Goal: Information Seeking & Learning: Check status

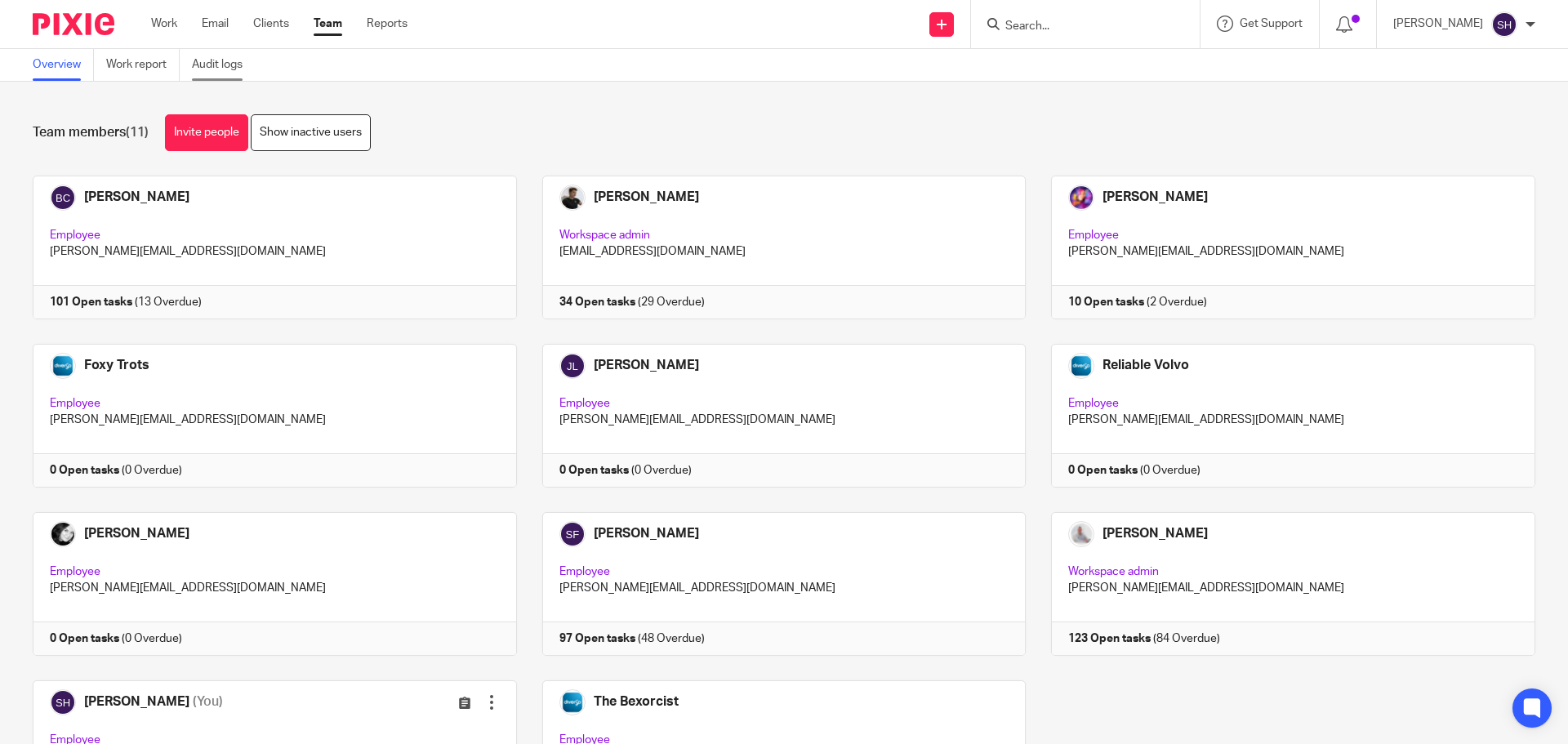
click at [215, 64] on link "Audit logs" at bounding box center [223, 65] width 63 height 32
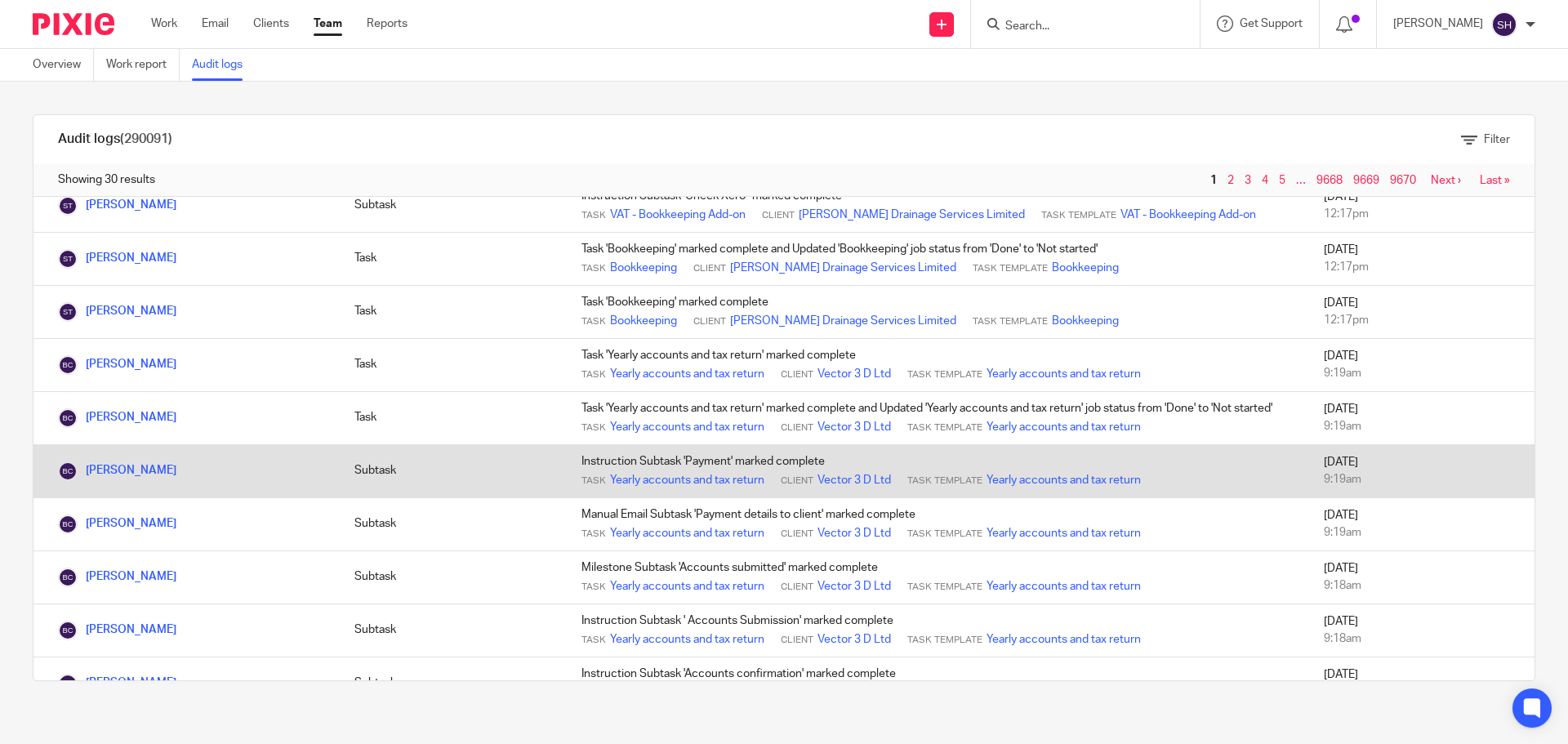
scroll to position [898, 0]
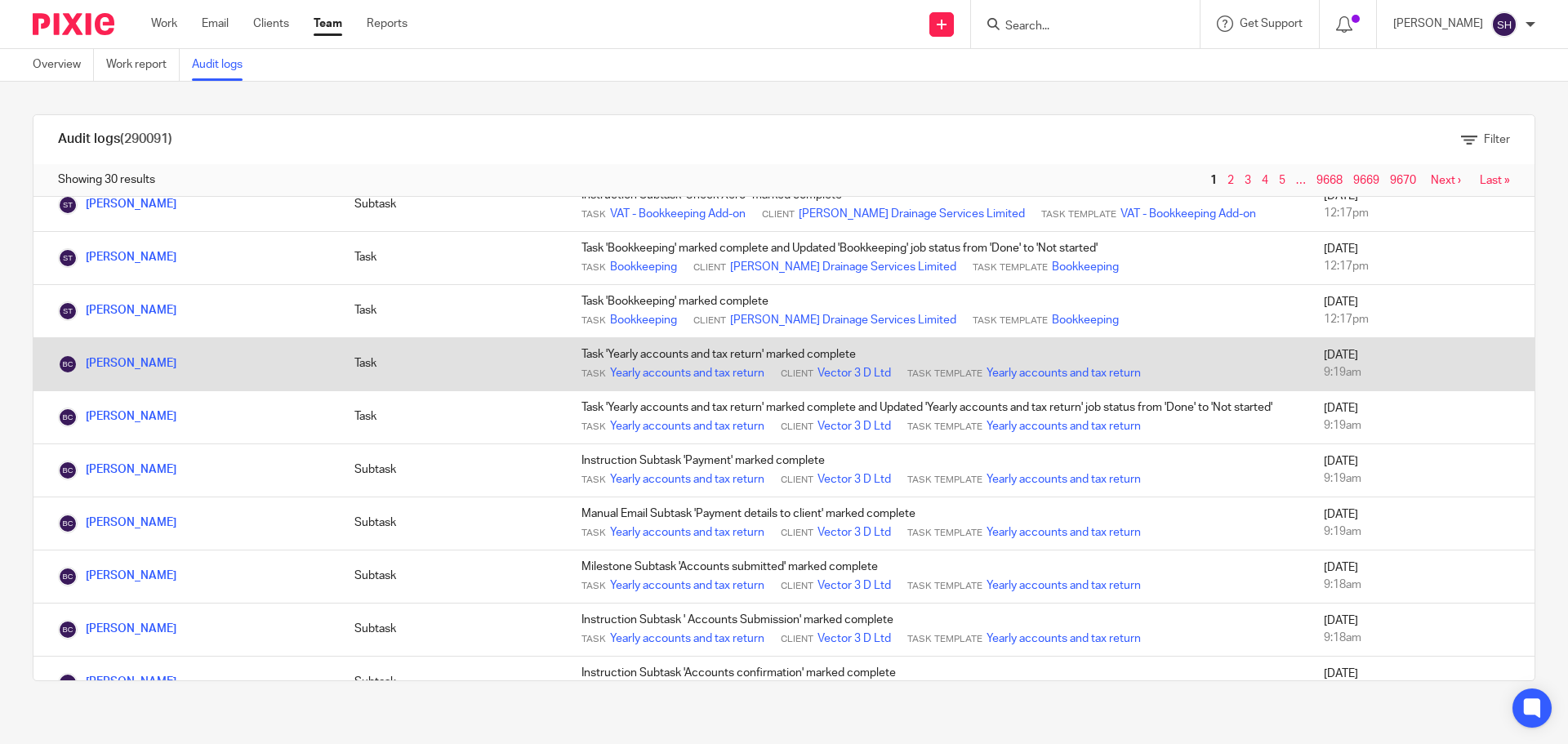
drag, startPoint x: 831, startPoint y: 373, endPoint x: 851, endPoint y: 382, distance: 21.9
click at [851, 382] on td "Task 'Yearly accounts and tax return' marked complete Task Yearly accounts and …" at bounding box center [936, 364] width 742 height 53
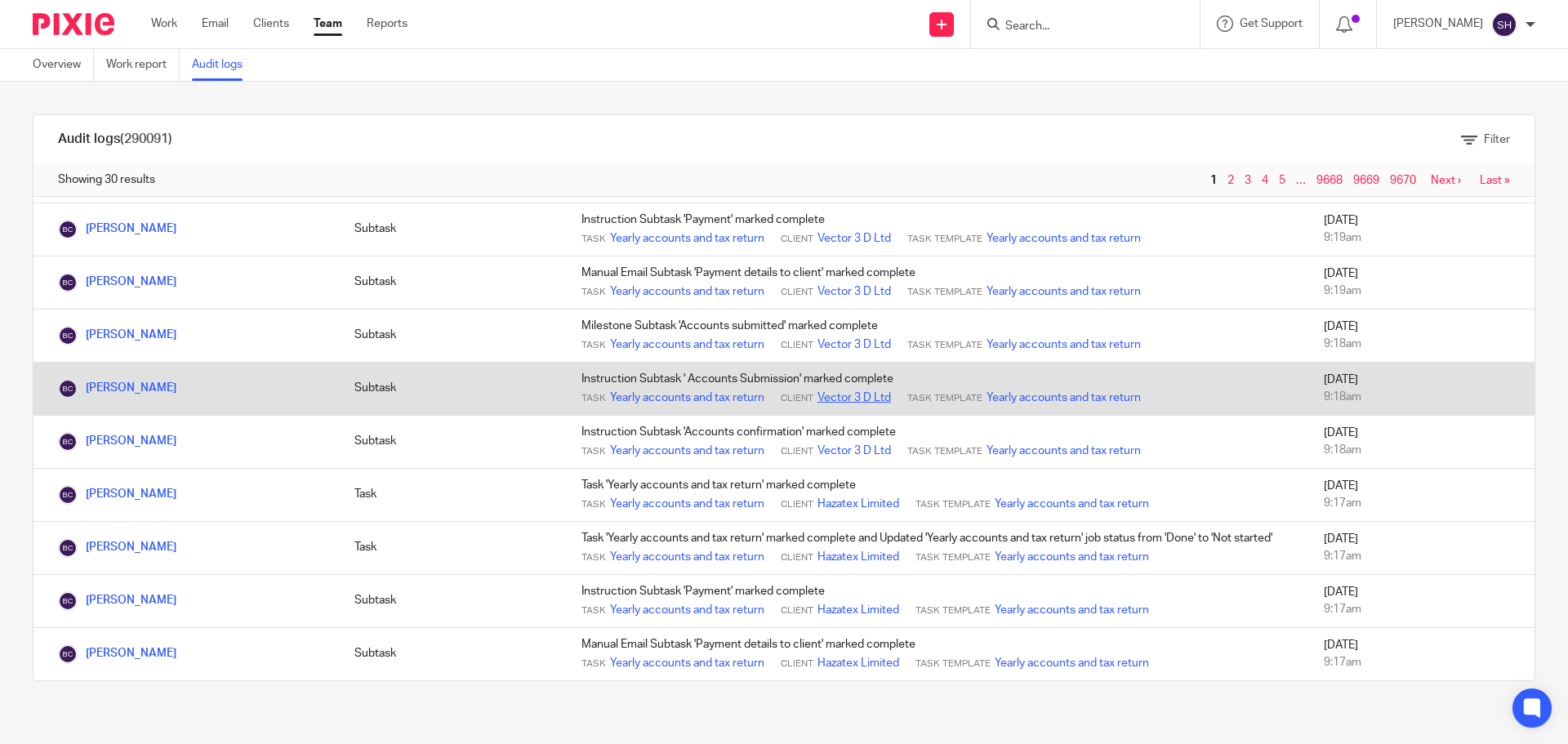
scroll to position [1171, 0]
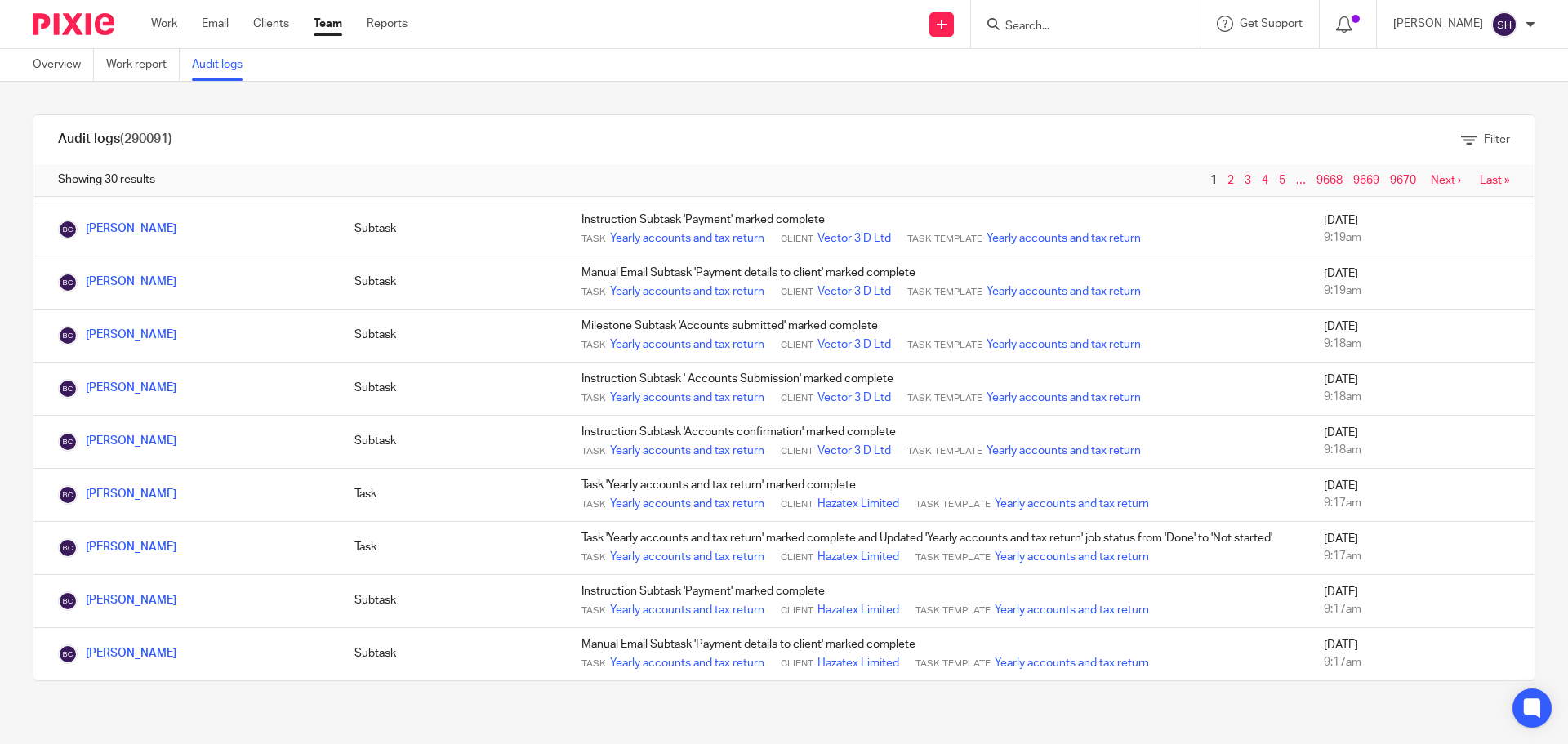
click at [1415, 187] on div "Showing 30 results 1 2 3 4 5 … 9668 9669 9670 Next › Last »" at bounding box center [784, 180] width 1501 height 33
click at [1431, 183] on link "Next ›" at bounding box center [1446, 180] width 30 height 11
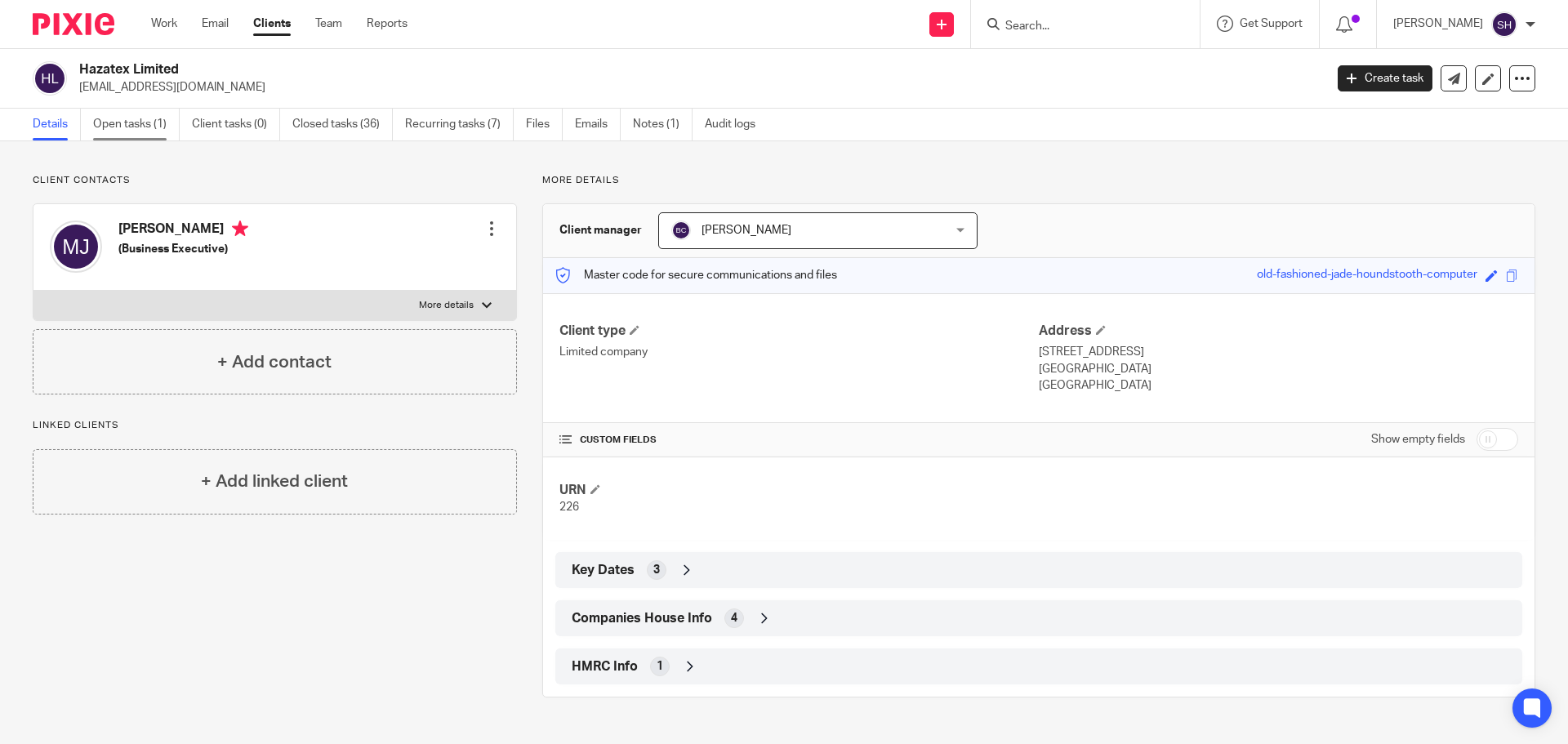
click at [151, 119] on link "Open tasks (1)" at bounding box center [136, 125] width 86 height 32
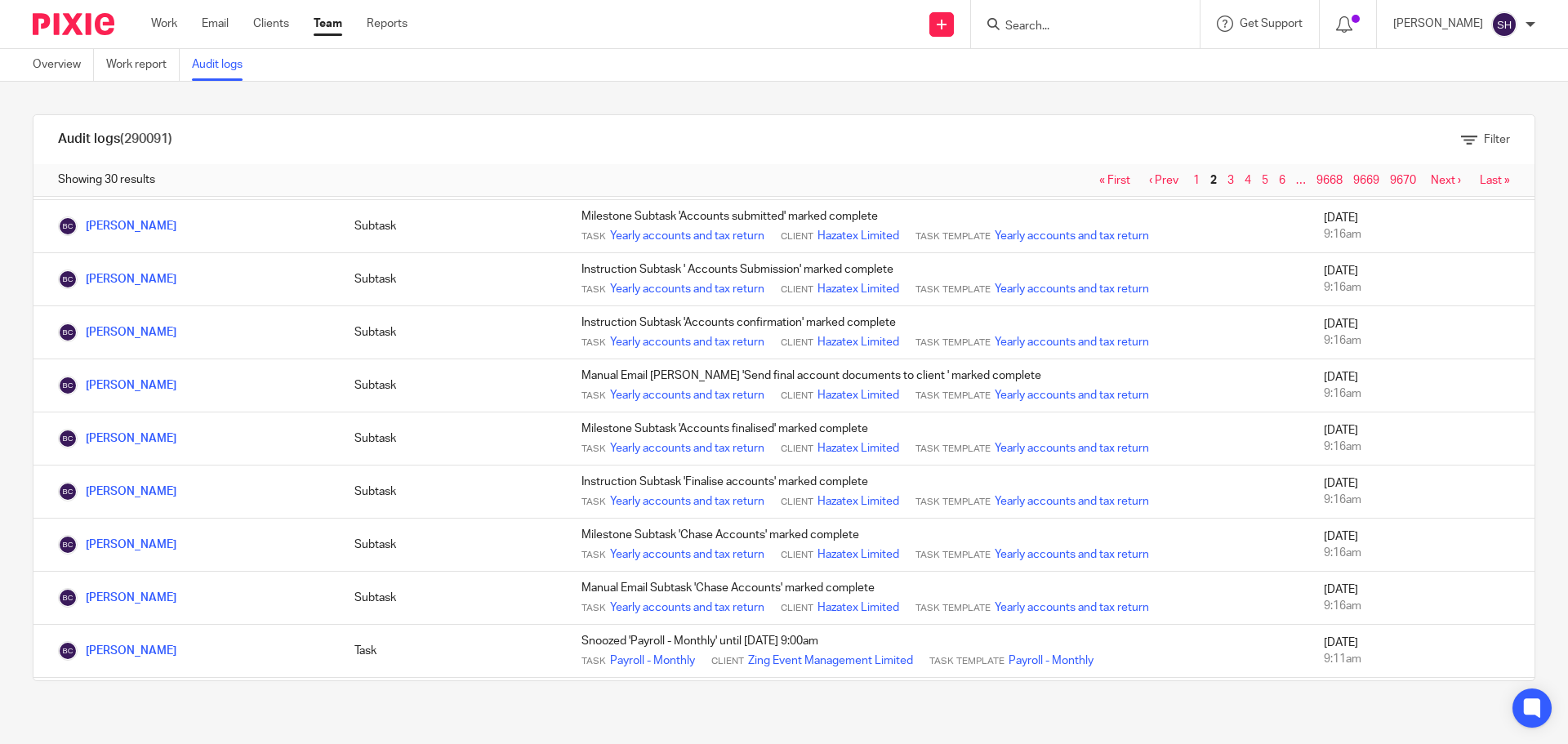
scroll to position [97, 0]
click at [1082, 18] on form at bounding box center [1091, 24] width 174 height 21
click at [1063, 32] on input "Search" at bounding box center [1077, 27] width 147 height 15
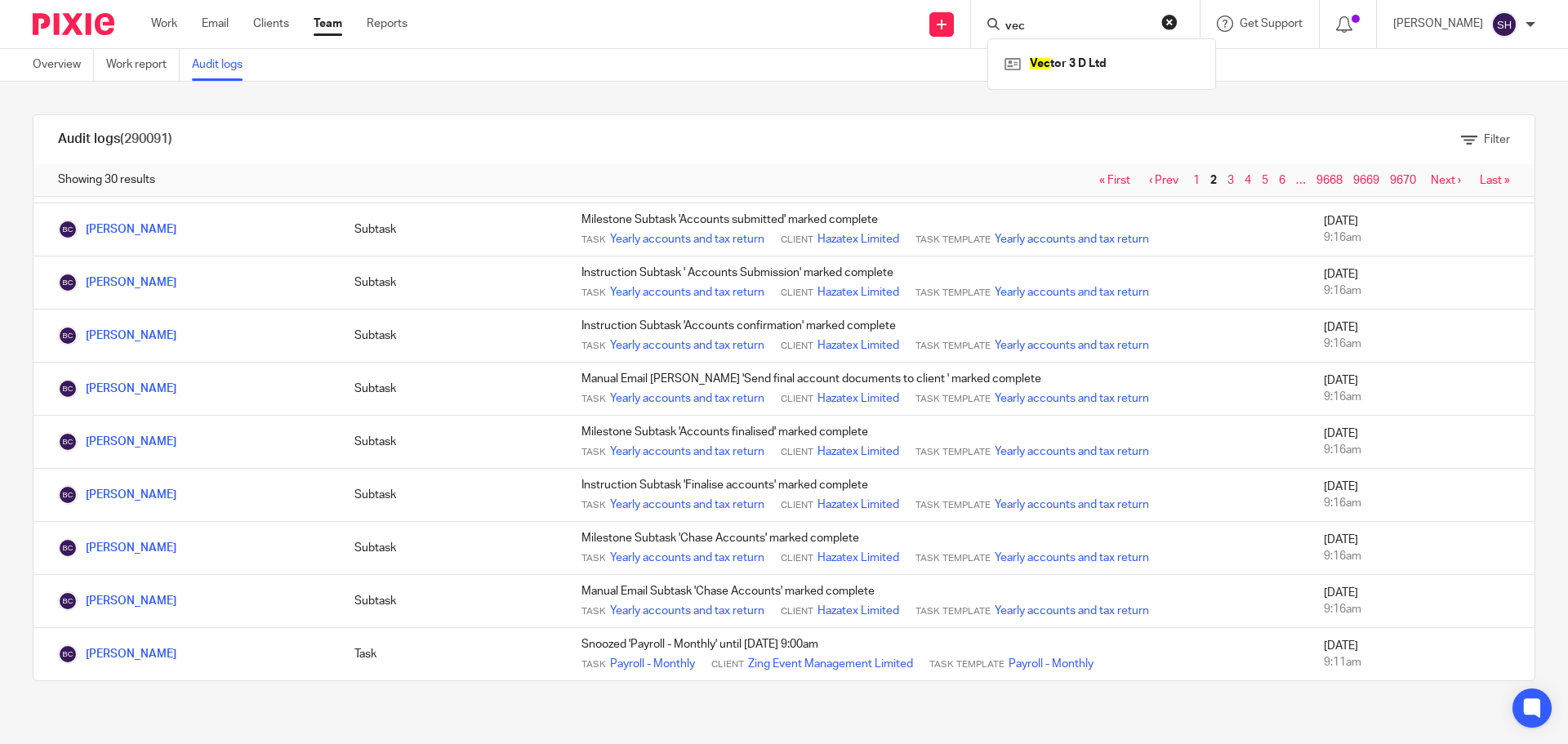
type input "vec"
click at [1068, 80] on div "Vec tor 3 D Ltd" at bounding box center [1101, 64] width 229 height 51
click at [1064, 61] on link at bounding box center [1101, 64] width 202 height 24
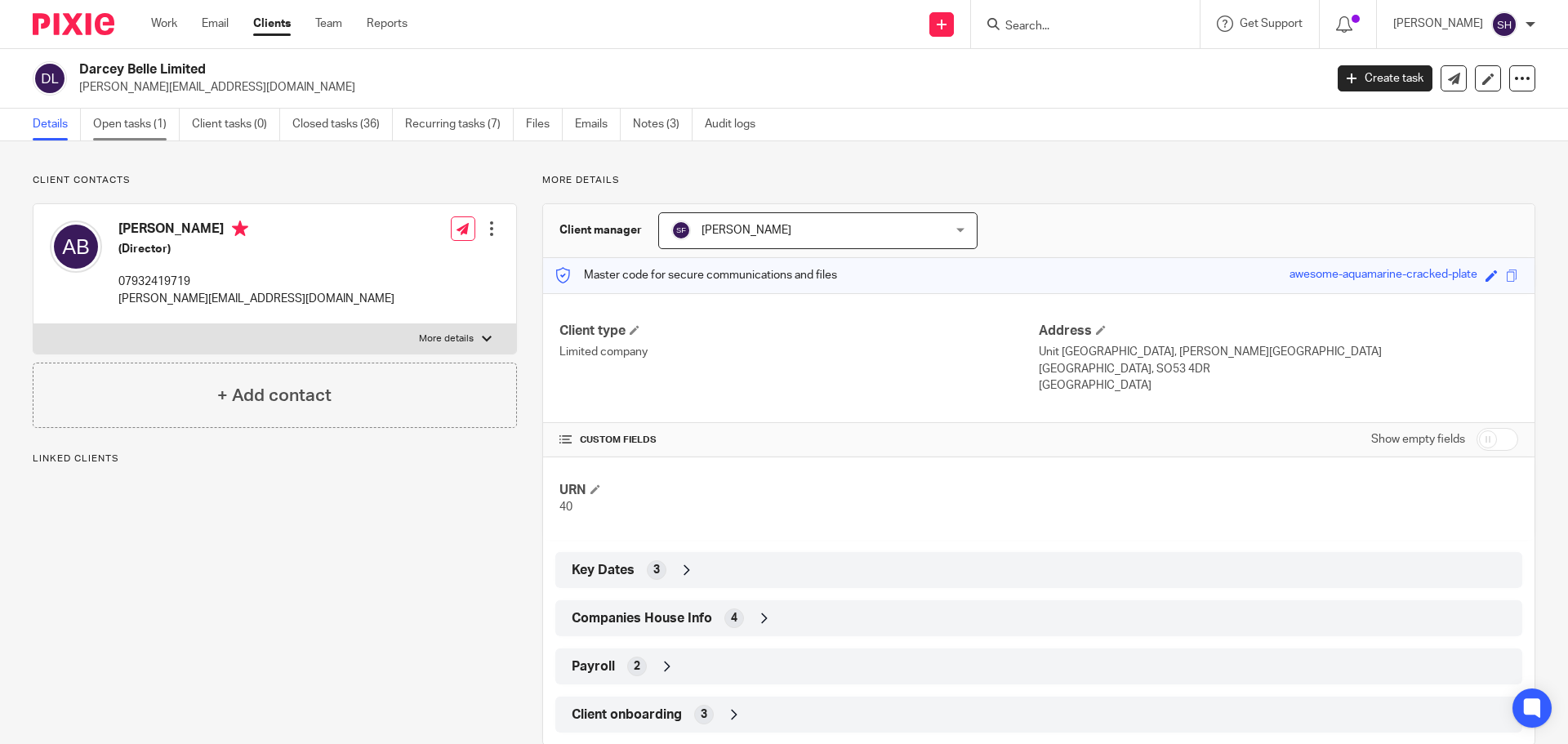
click at [149, 124] on link "Open tasks (1)" at bounding box center [136, 125] width 86 height 32
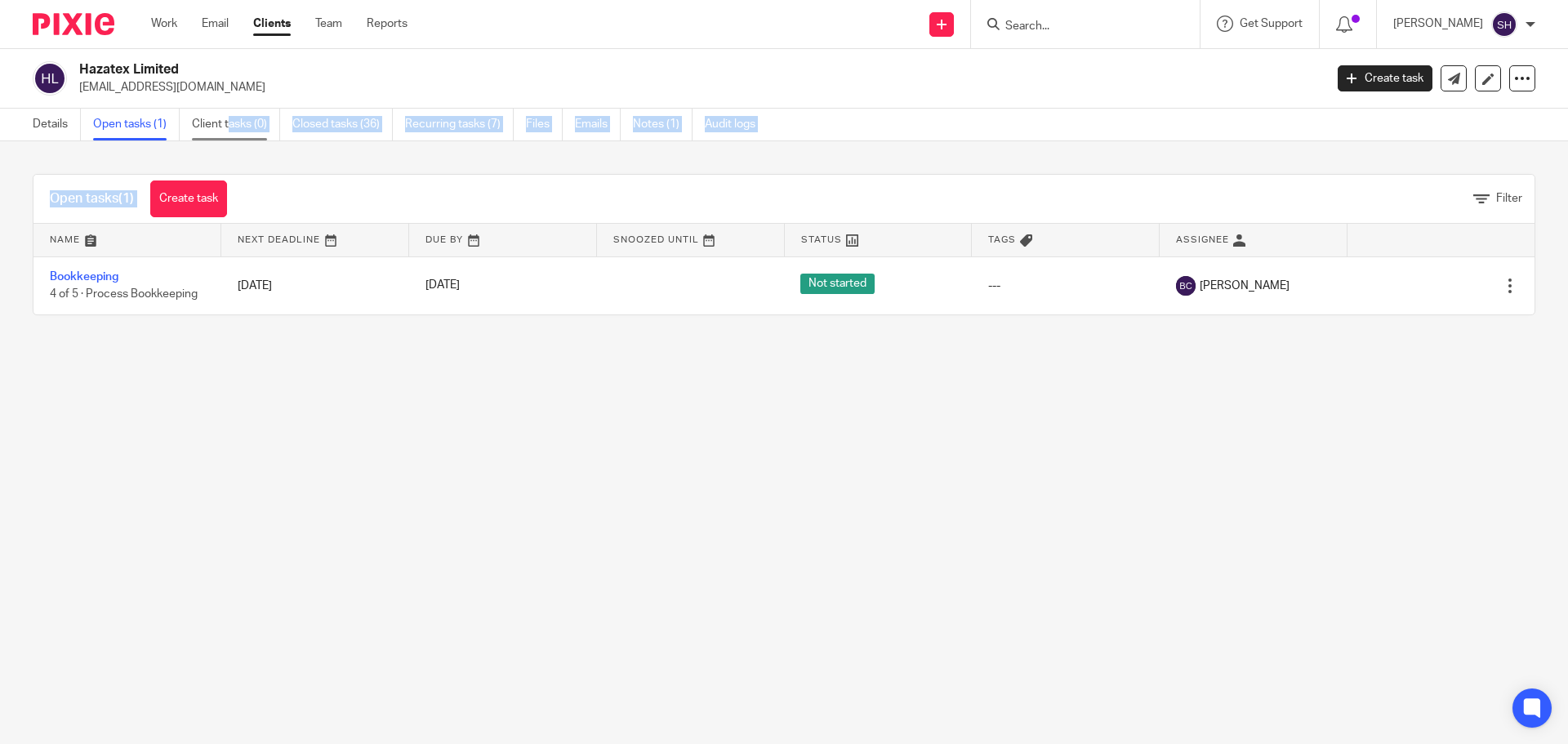
click at [231, 140] on main "Hazatex Limited support@hazatex.co.uk Create task Update from Companies House E…" at bounding box center [784, 372] width 1568 height 744
click at [233, 119] on link "Client tasks (0)" at bounding box center [236, 125] width 88 height 32
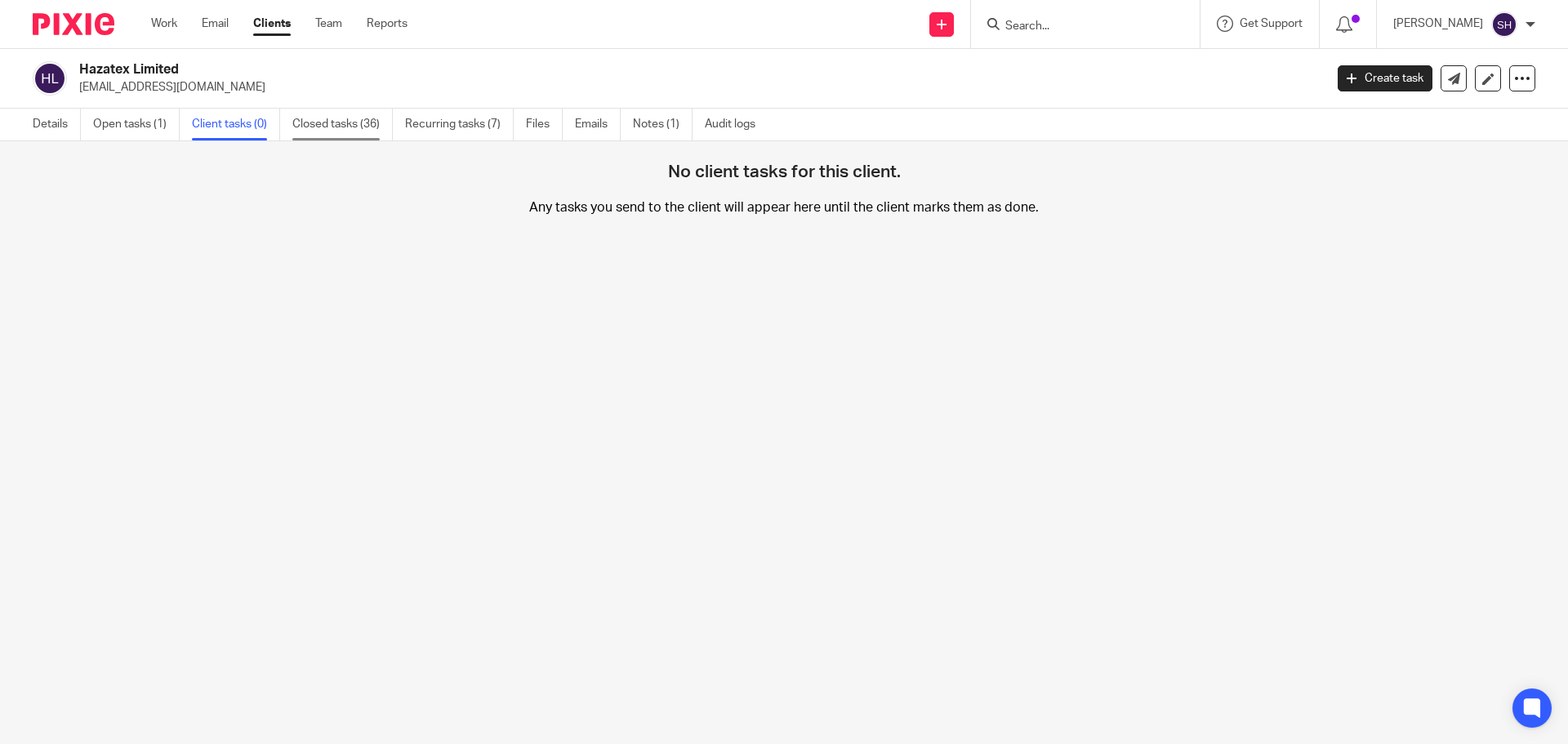
click at [320, 116] on link "Closed tasks (36)" at bounding box center [342, 125] width 100 height 32
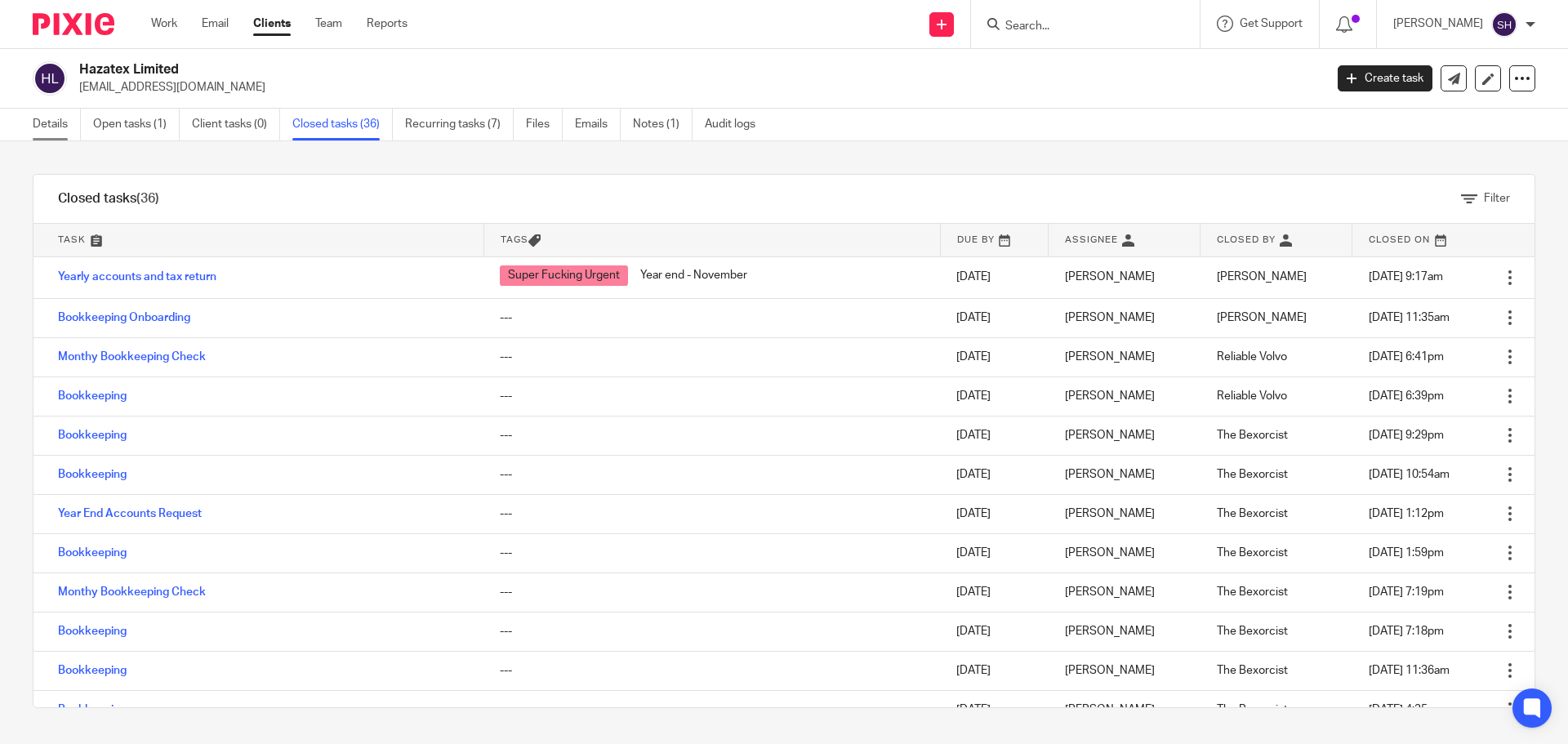
click at [47, 119] on link "Details" at bounding box center [56, 125] width 48 height 32
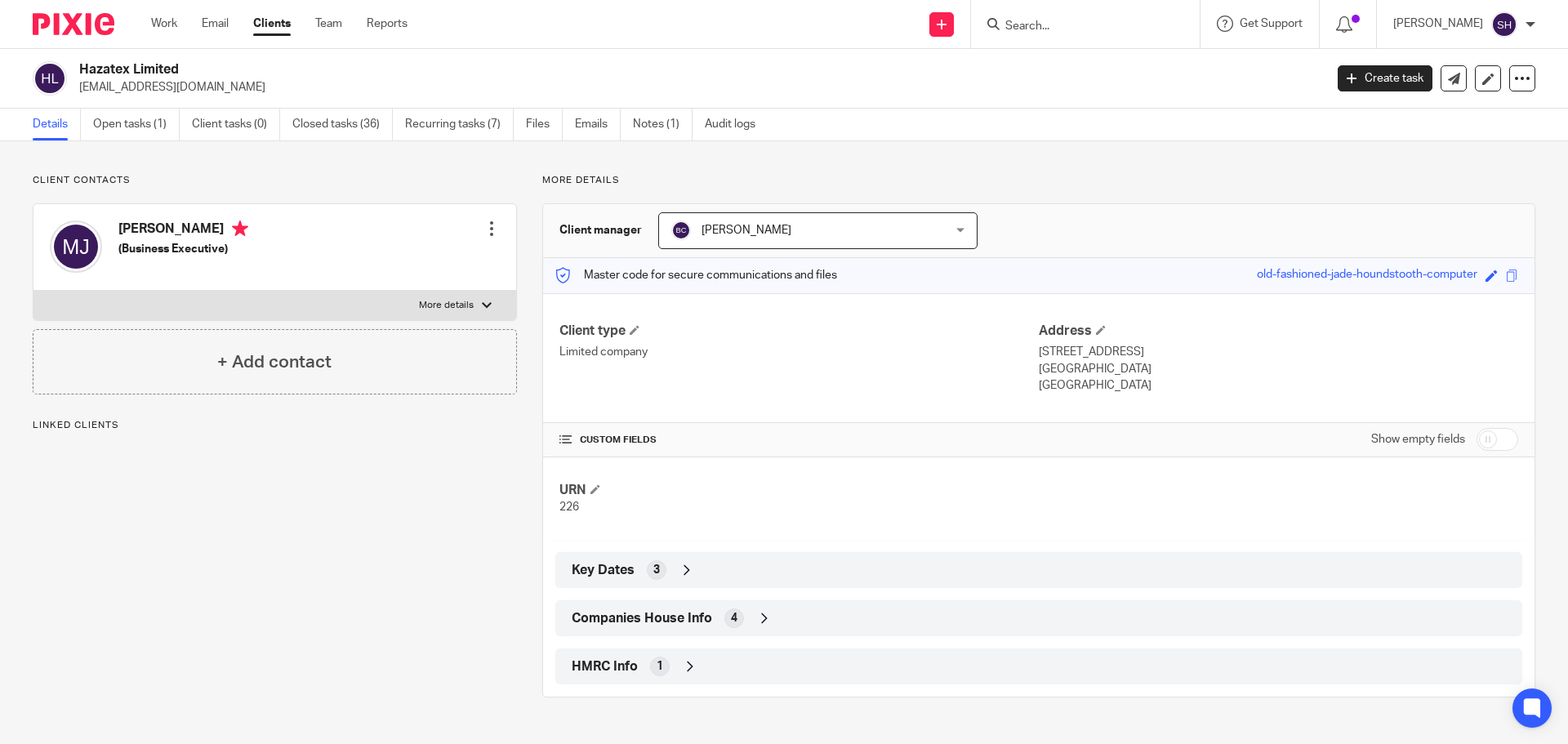
click at [668, 617] on span "Companies House Info" at bounding box center [642, 618] width 141 height 17
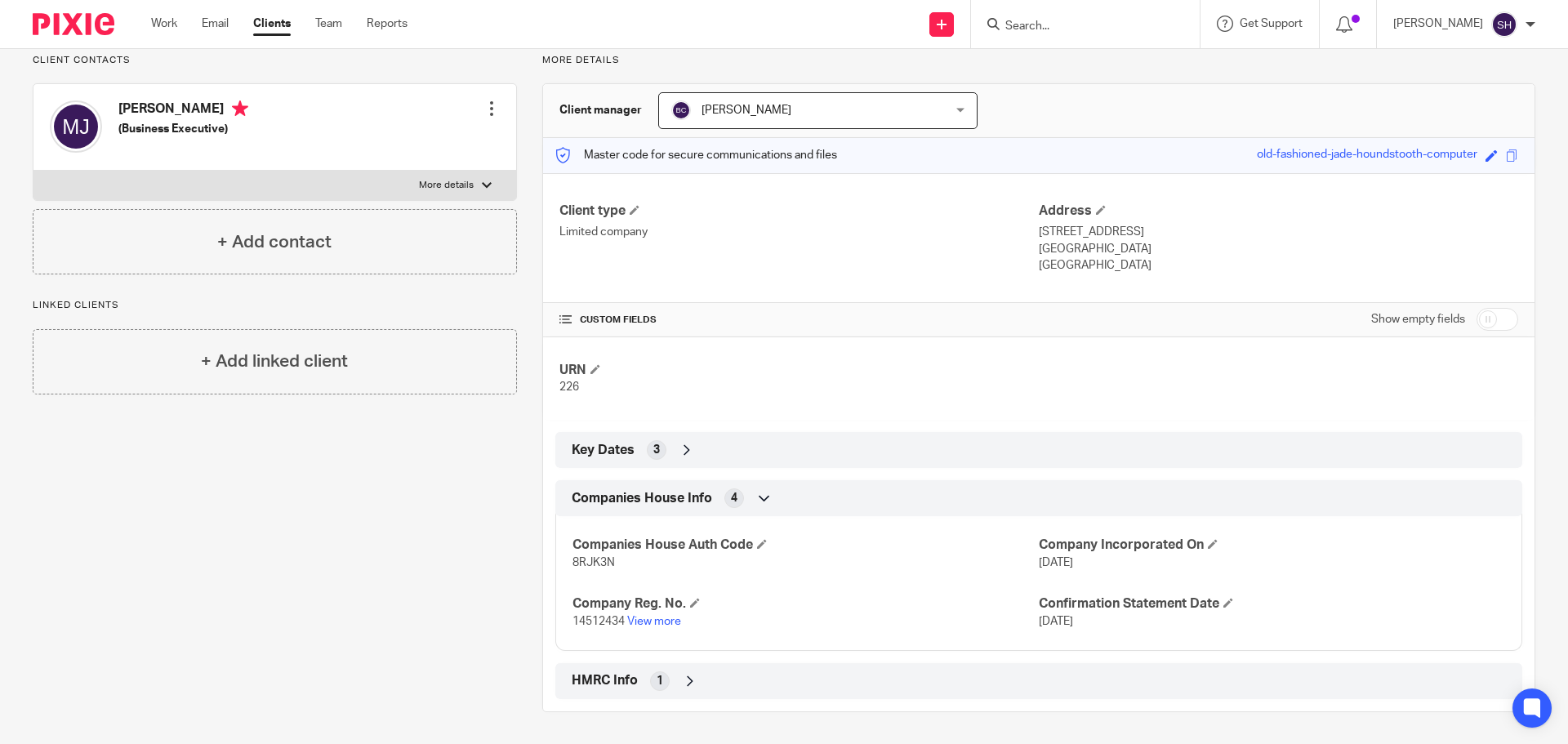
scroll to position [121, 0]
click at [669, 624] on link "View more" at bounding box center [654, 620] width 54 height 11
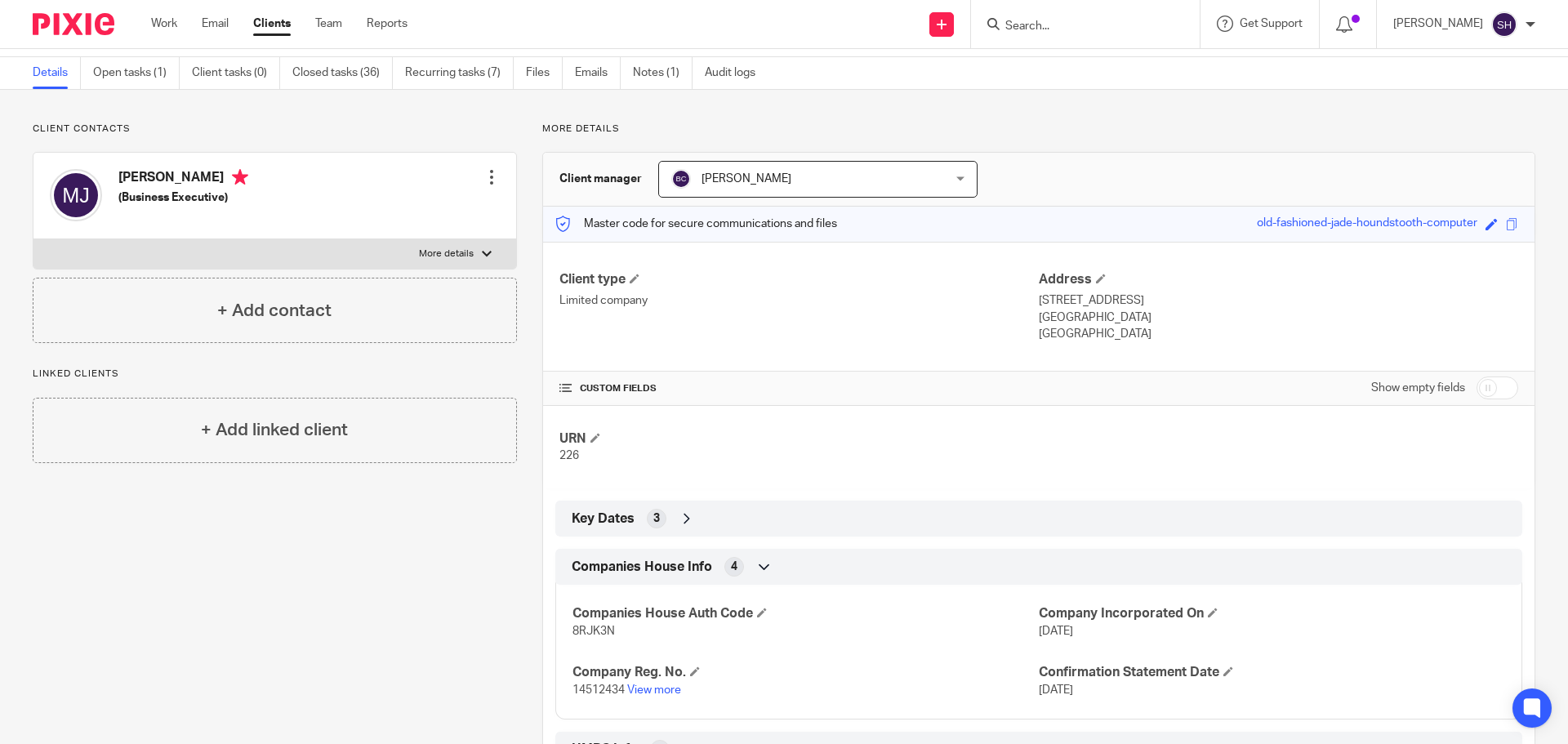
scroll to position [0, 0]
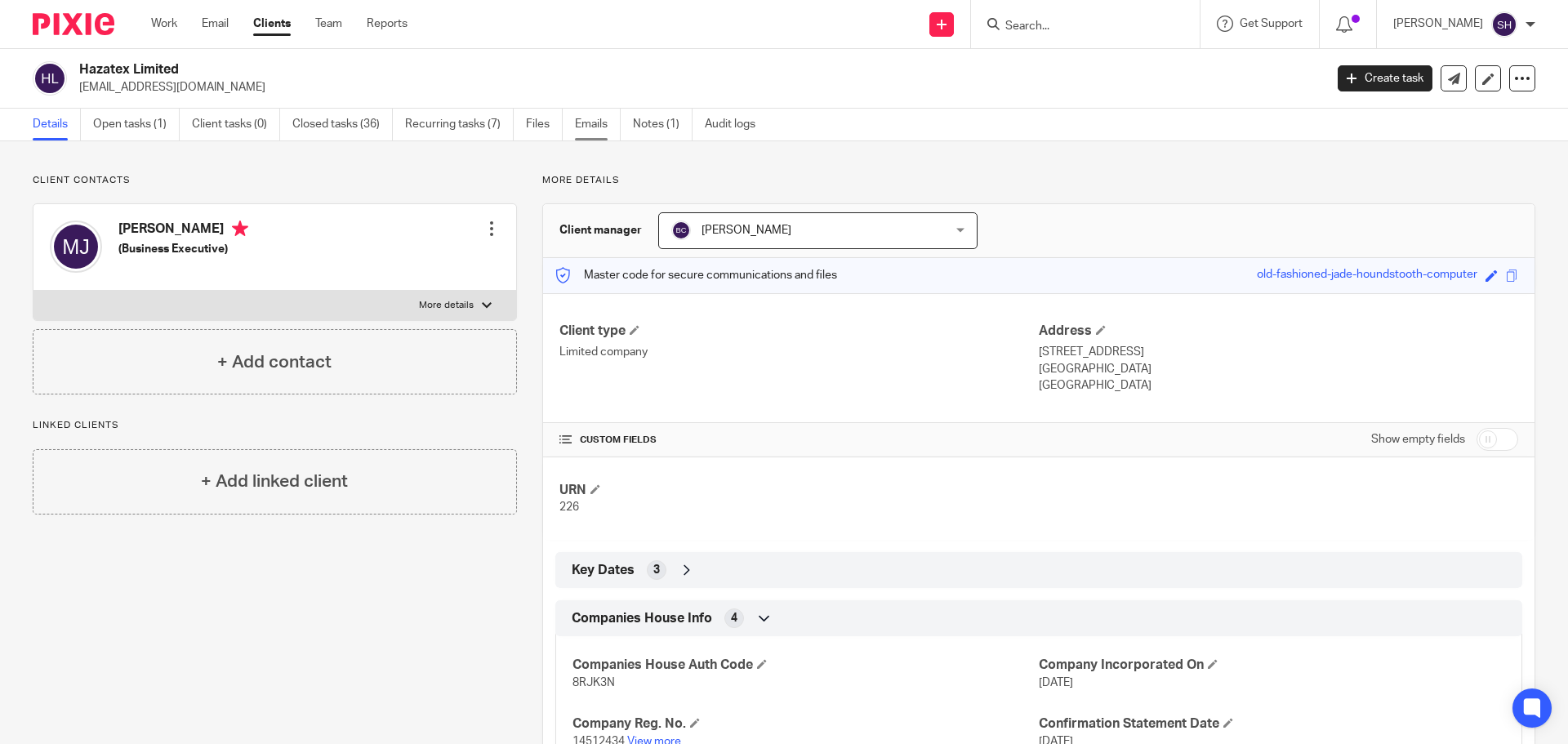
click at [585, 117] on link "Emails" at bounding box center [597, 125] width 46 height 32
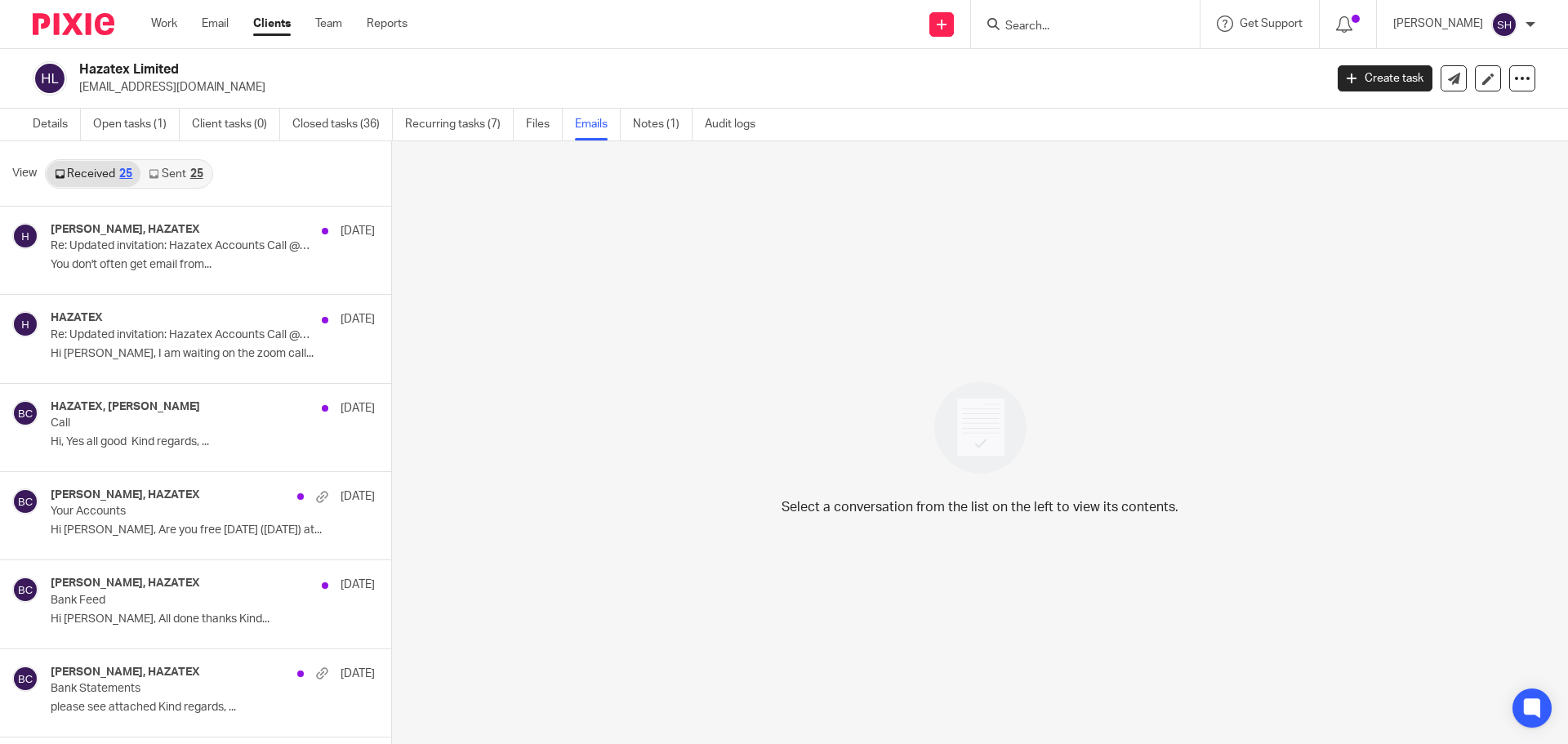
click at [170, 171] on link "Sent 25" at bounding box center [175, 174] width 70 height 26
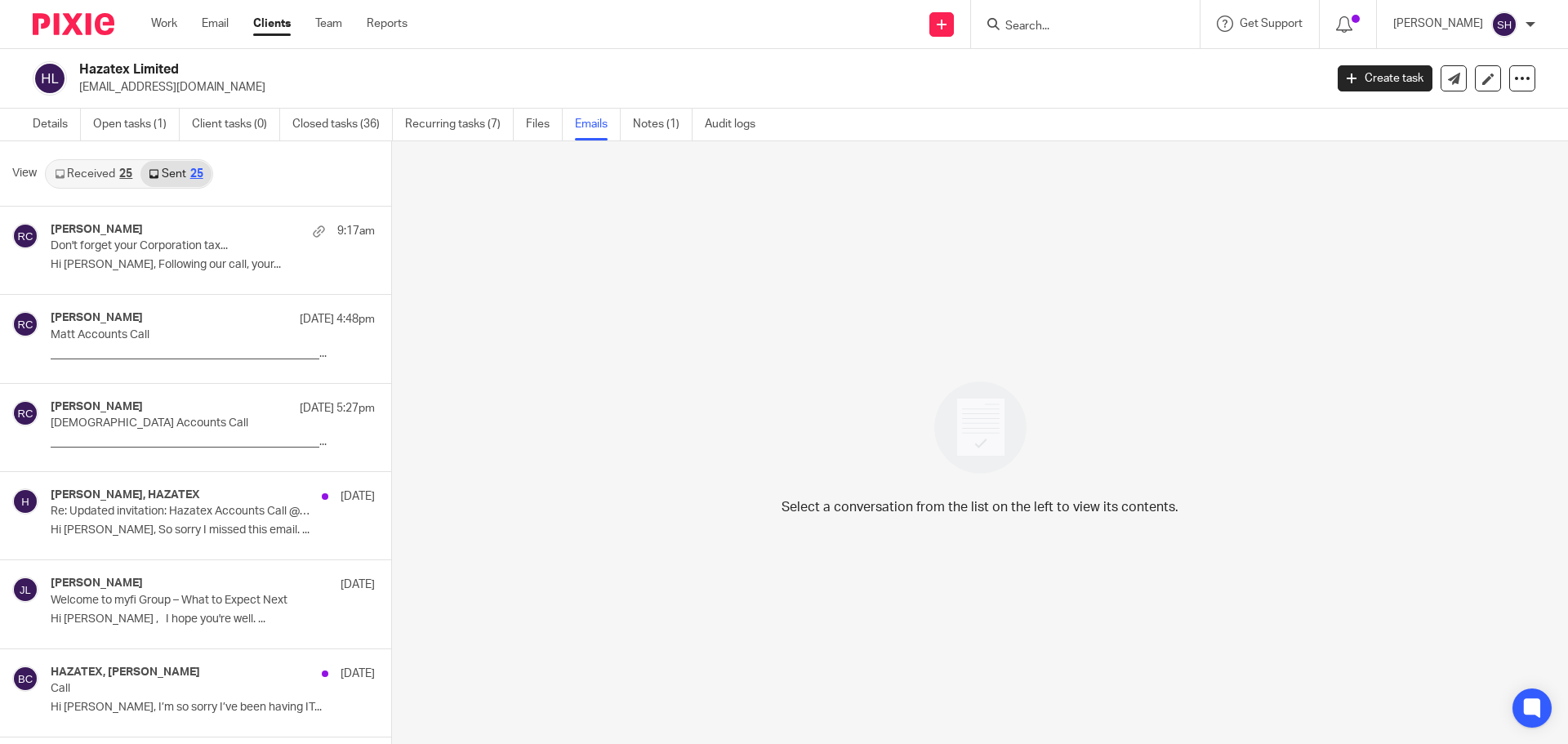
scroll to position [3, 0]
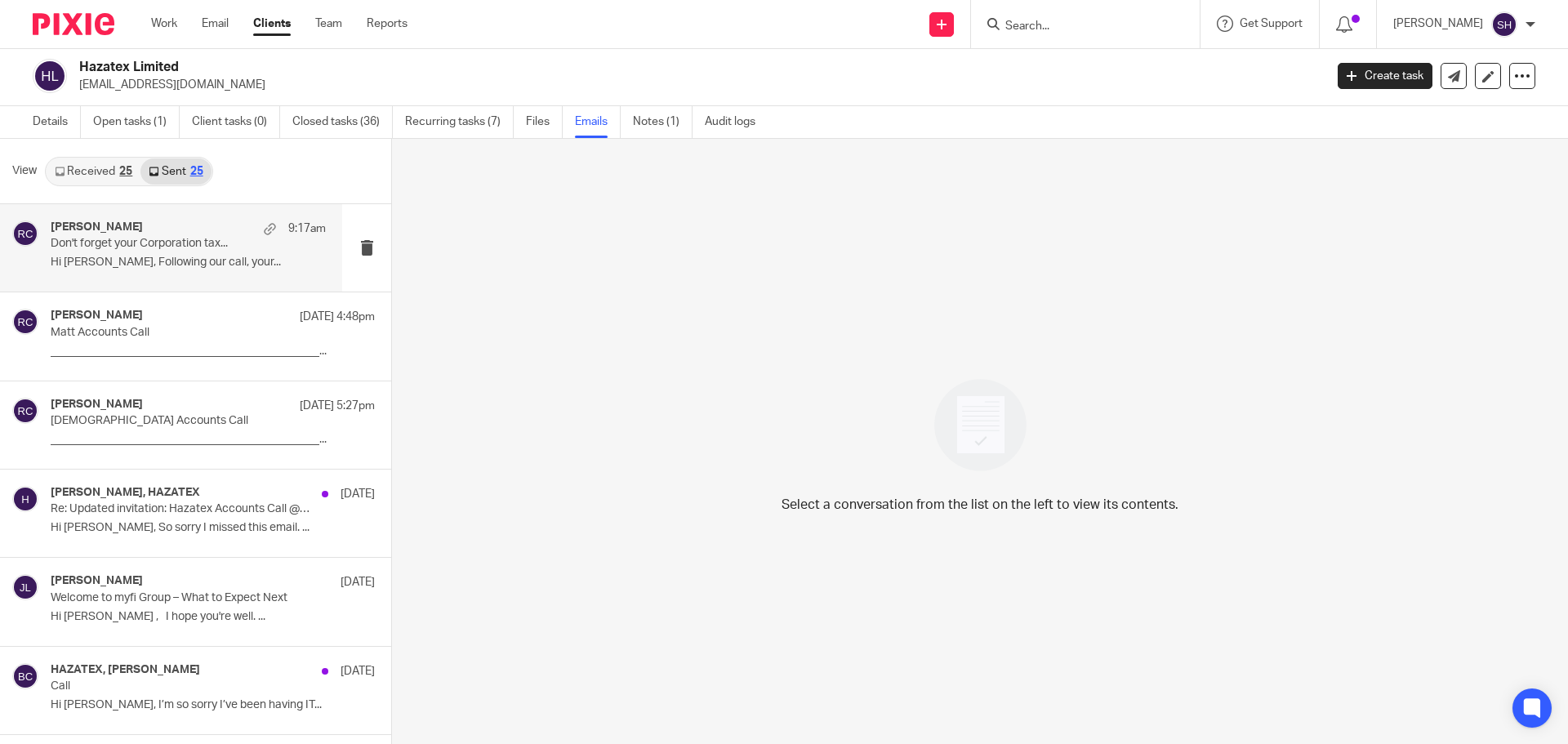
click at [213, 278] on div "Rebecca Cole 9:17am Don't forget your Corporation tax... Hi Matthew, Following …" at bounding box center [171, 247] width 342 height 87
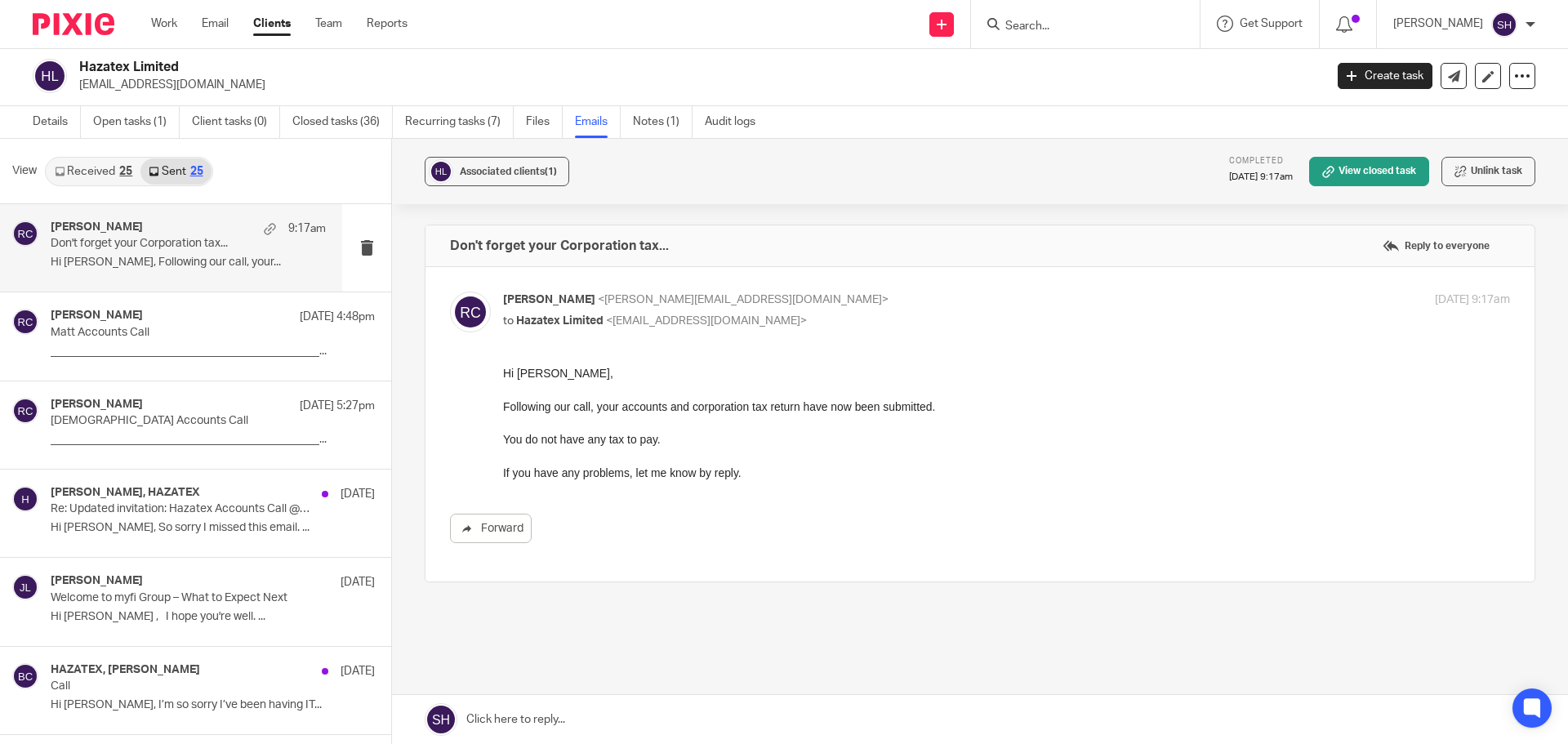
scroll to position [0, 0]
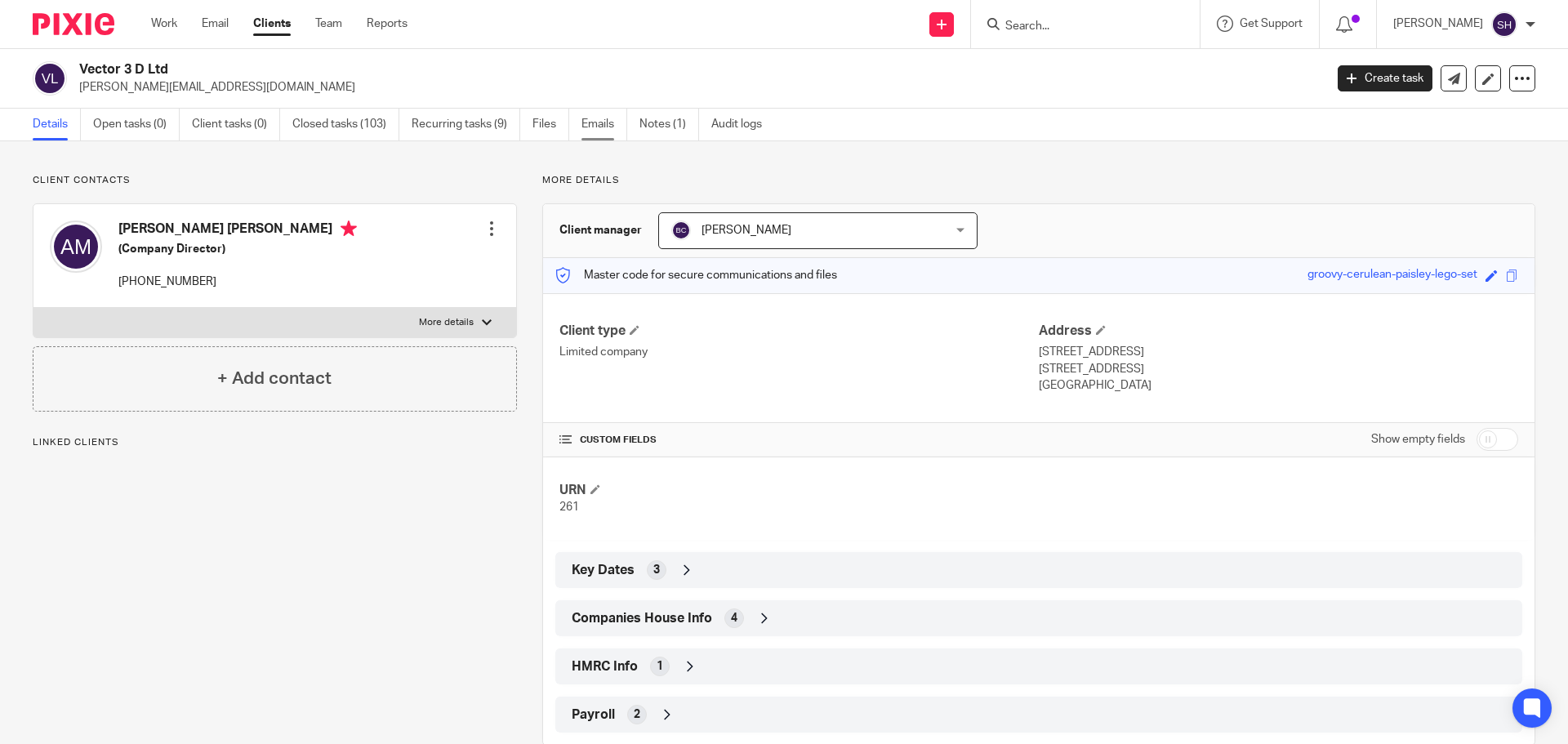
click at [596, 125] on link "Emails" at bounding box center [604, 125] width 46 height 32
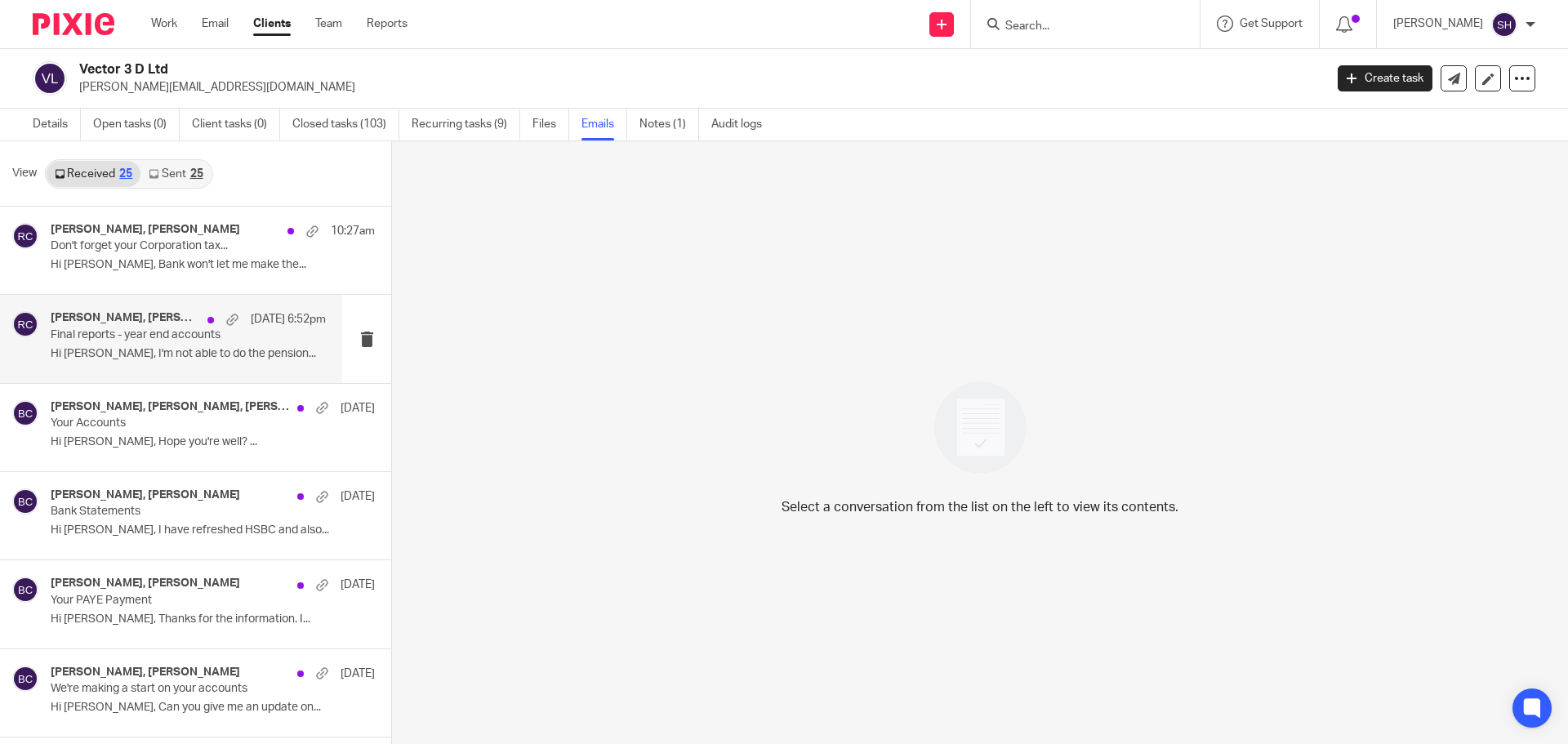
click at [149, 369] on div "[PERSON_NAME], [PERSON_NAME] [DATE] 6:52pm Final reports - year end accounts Hi…" at bounding box center [171, 338] width 342 height 87
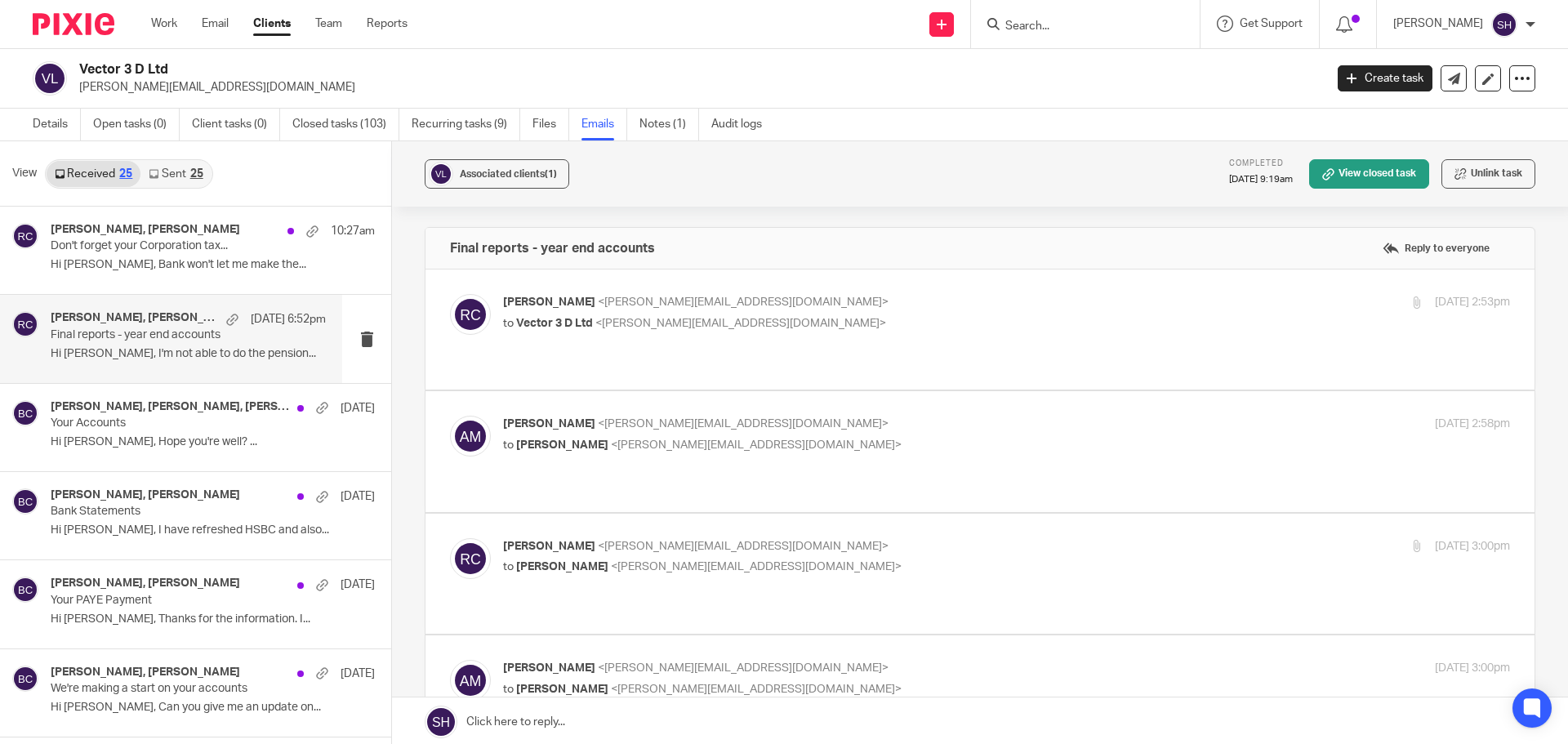
click at [768, 313] on div "[PERSON_NAME] <[PERSON_NAME][EMAIL_ADDRESS][DOMAIN_NAME]> to Vector 3 D Ltd <[P…" at bounding box center [839, 313] width 671 height 37
checkbox input "true"
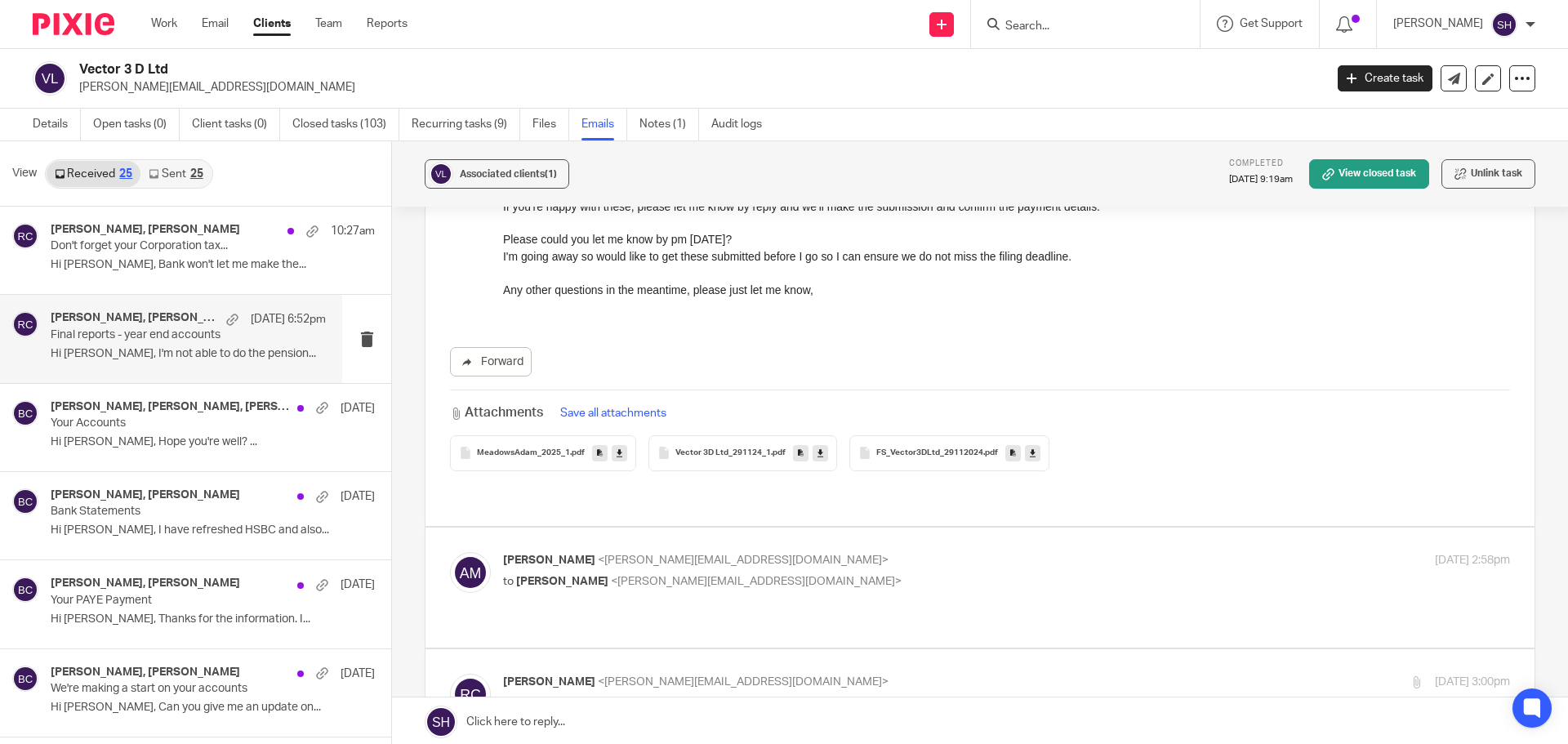
scroll to position [409, 0]
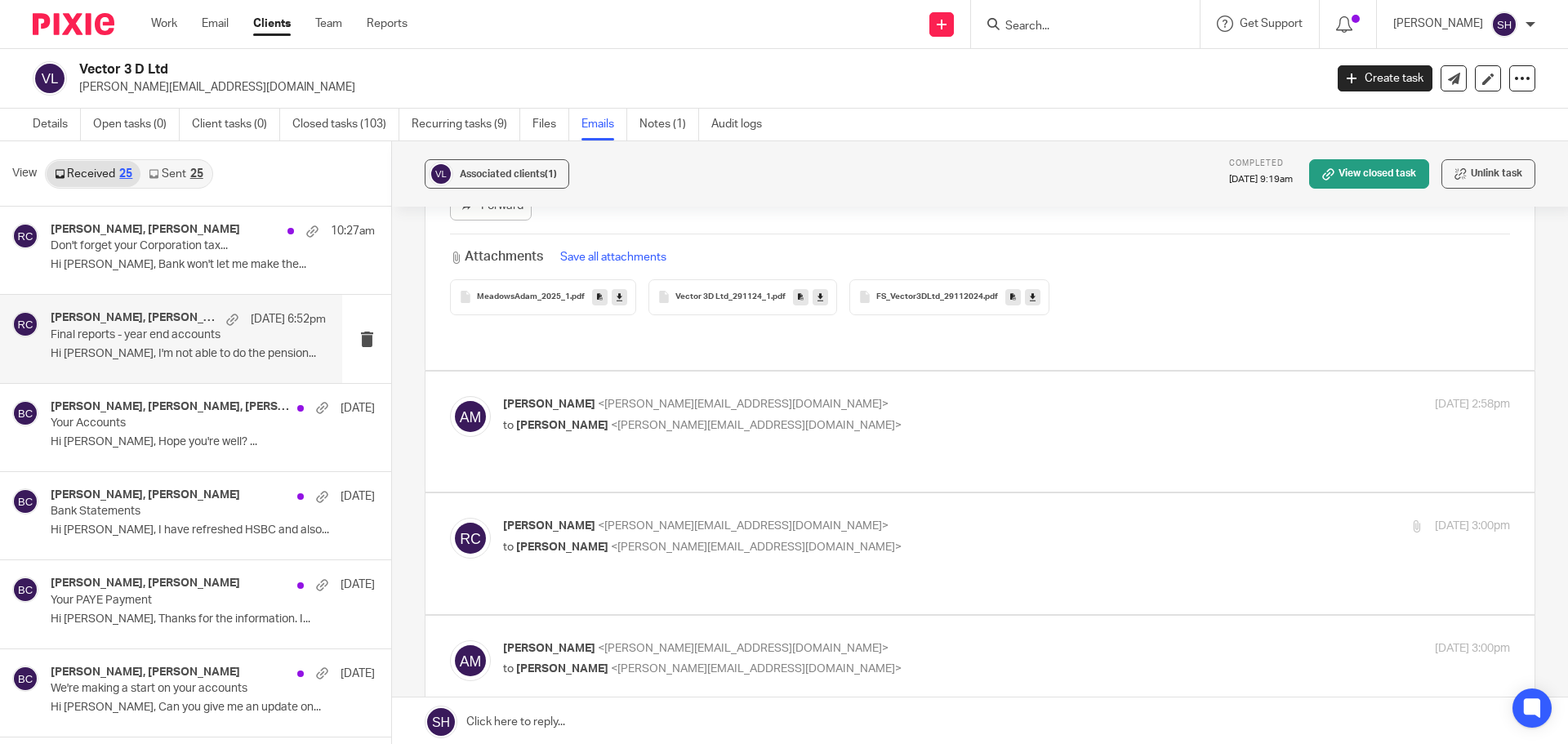
click at [790, 417] on p "to [PERSON_NAME] <[PERSON_NAME][EMAIL_ADDRESS][DOMAIN_NAME]>" at bounding box center [839, 425] width 671 height 17
checkbox input "true"
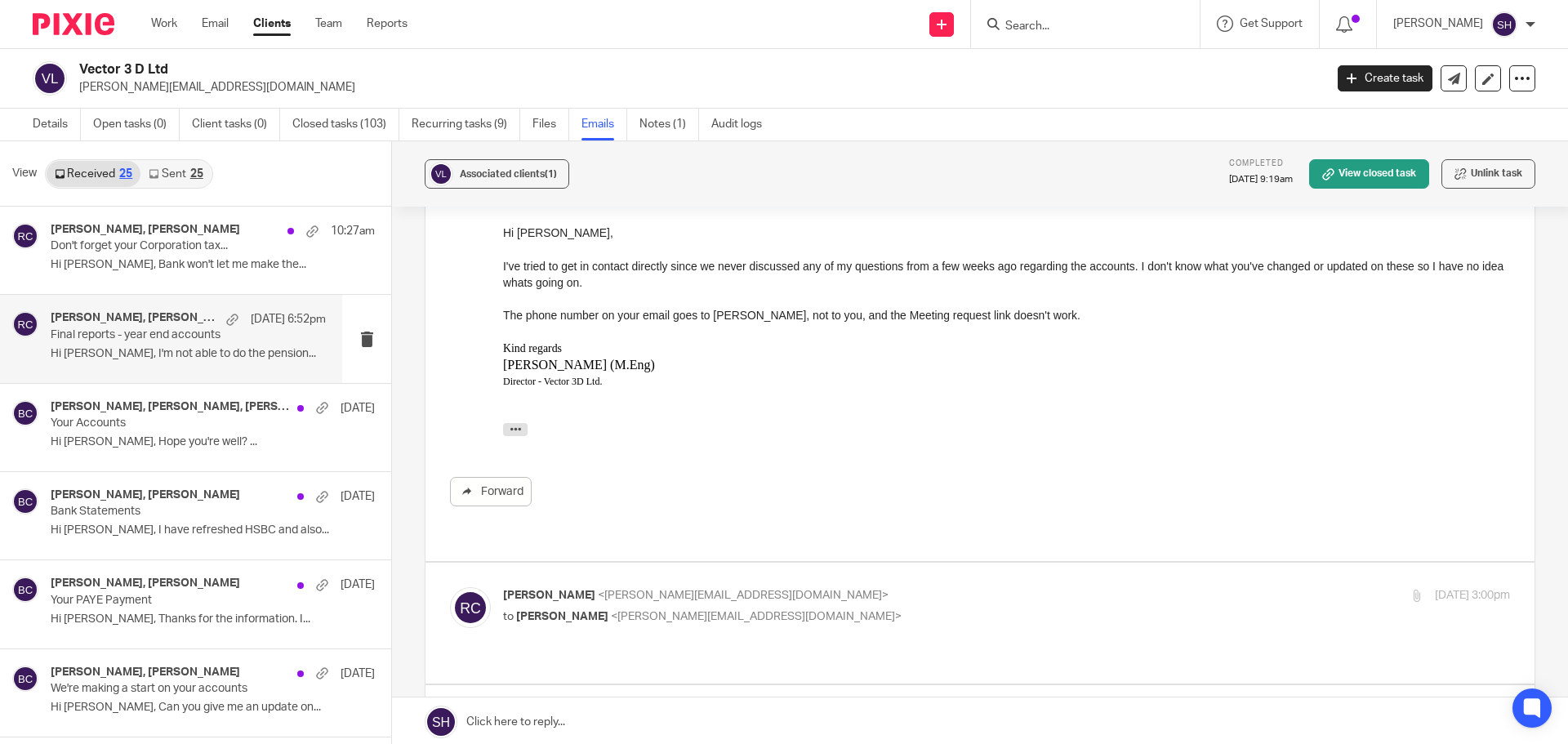
scroll to position [735, 0]
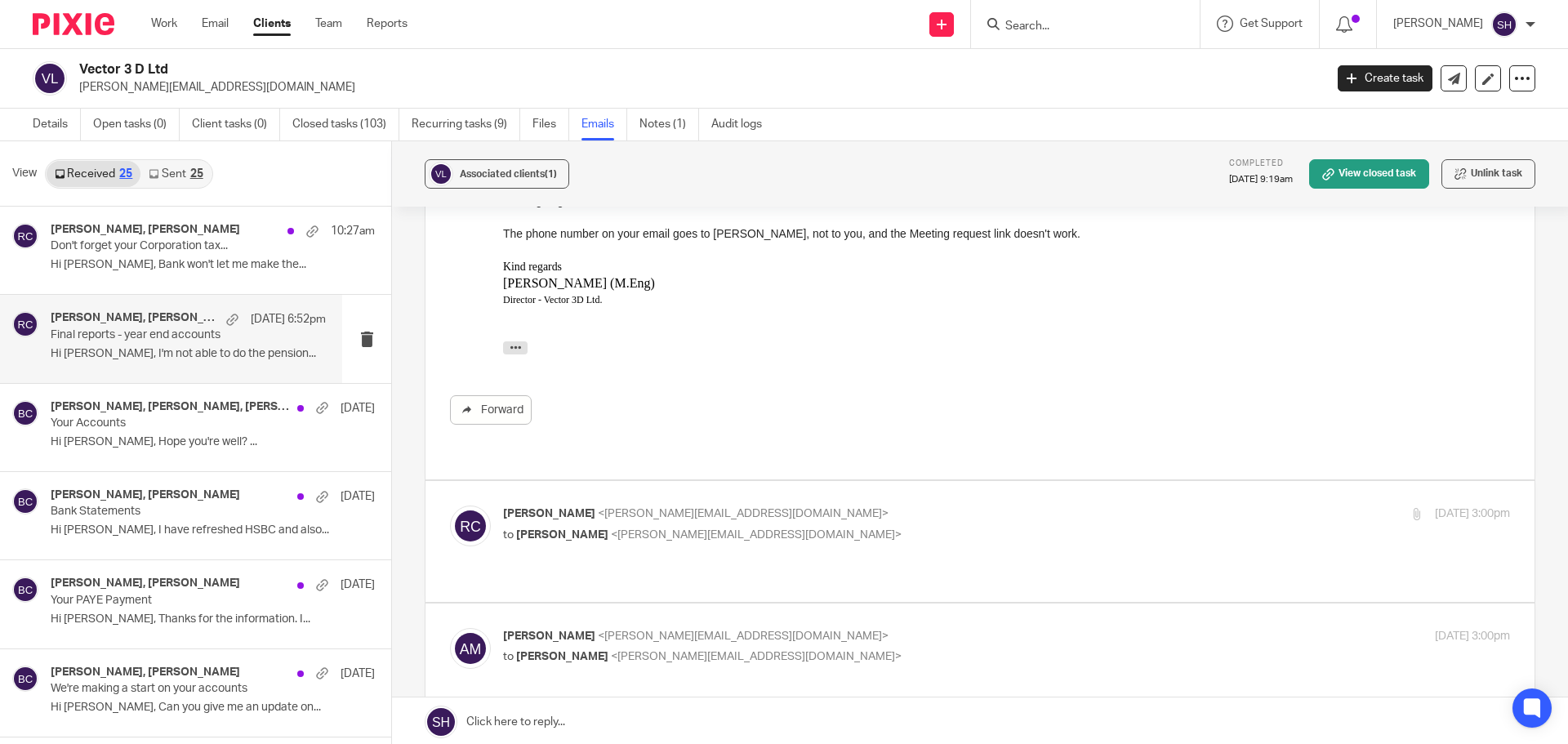
click at [790, 505] on p "[PERSON_NAME] <[PERSON_NAME][EMAIL_ADDRESS][DOMAIN_NAME]>" at bounding box center [839, 513] width 671 height 17
checkbox input "true"
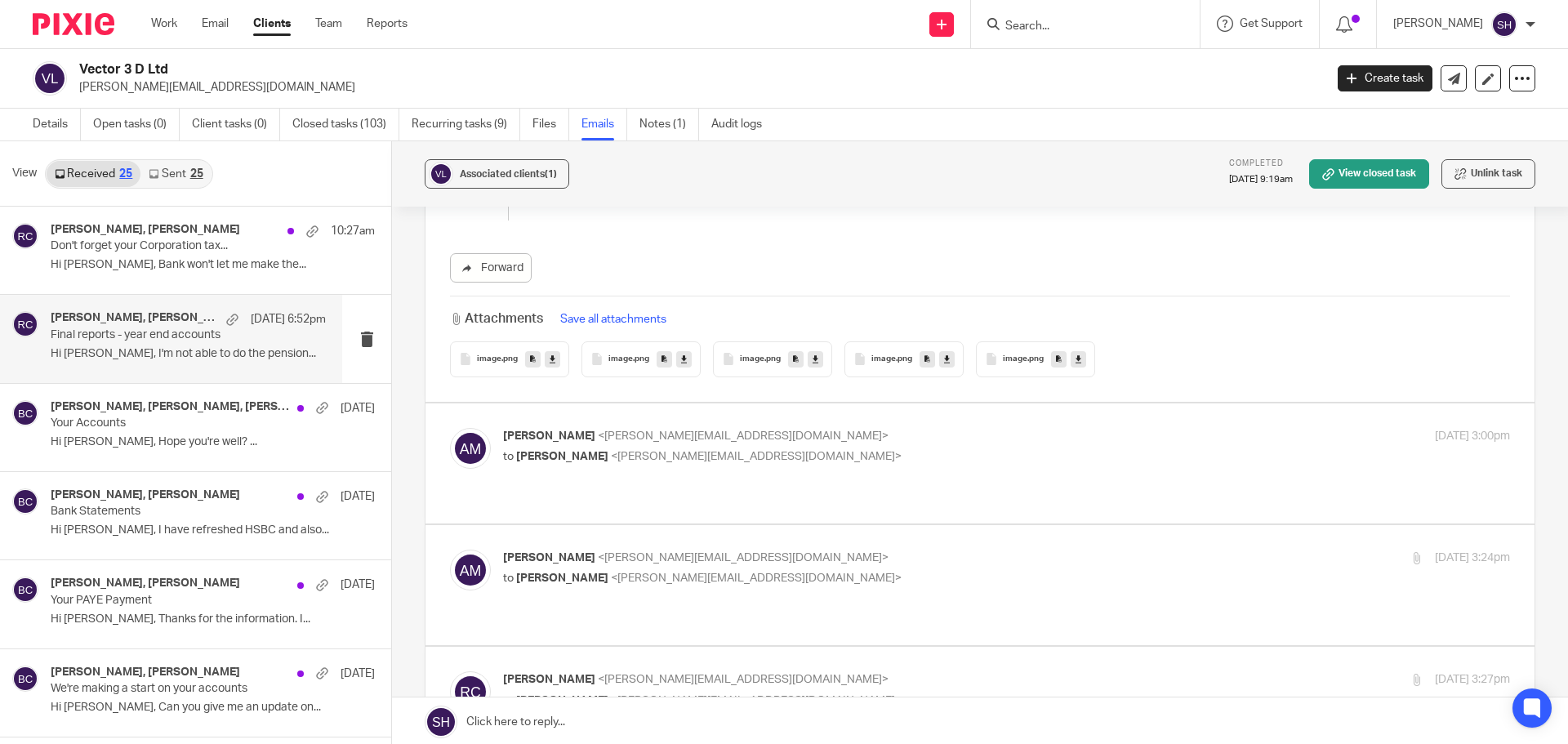
scroll to position [2449, 0]
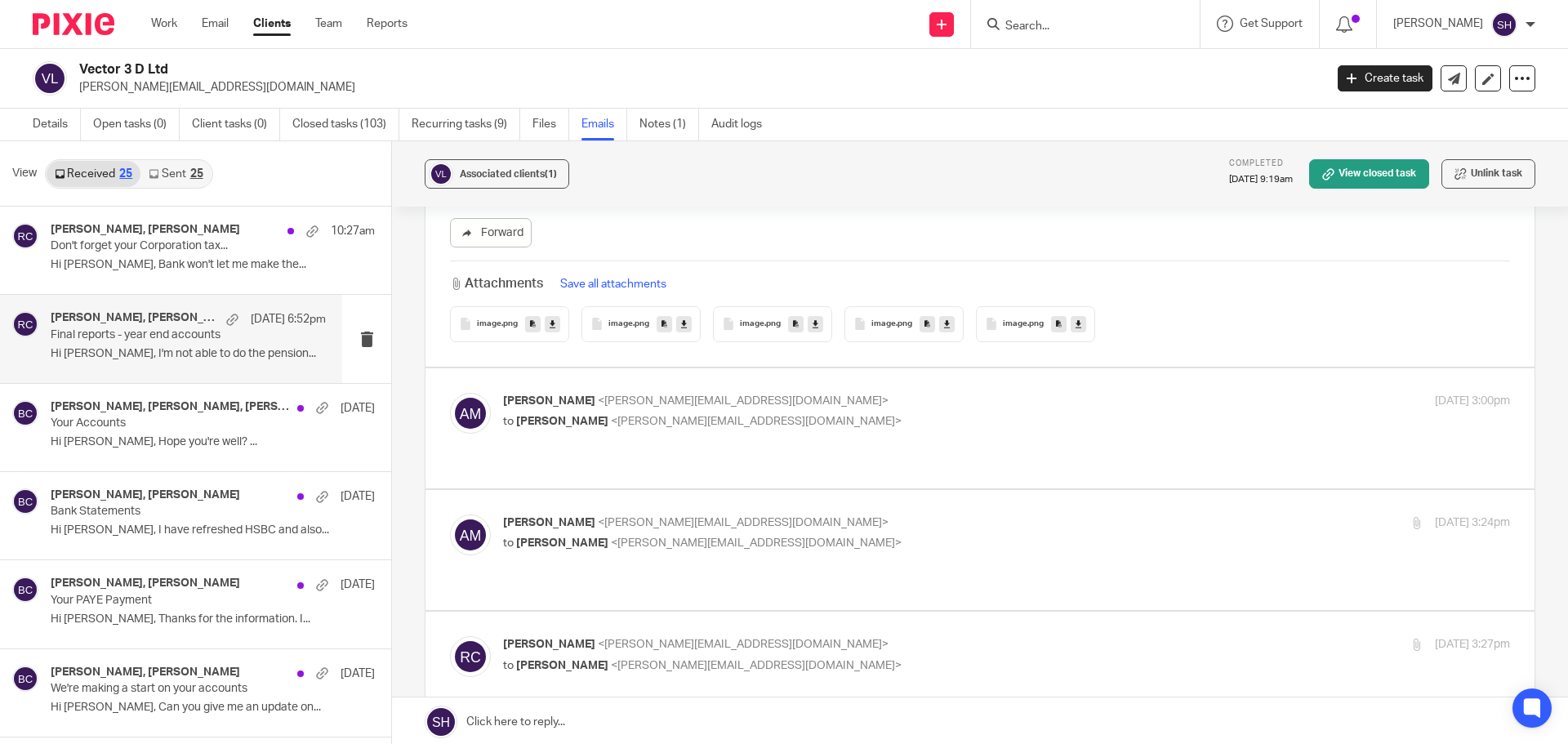
click at [808, 413] on p "to Rebecca Cole <becky@myfigroup.com>" at bounding box center [839, 422] width 671 height 17
checkbox input "true"
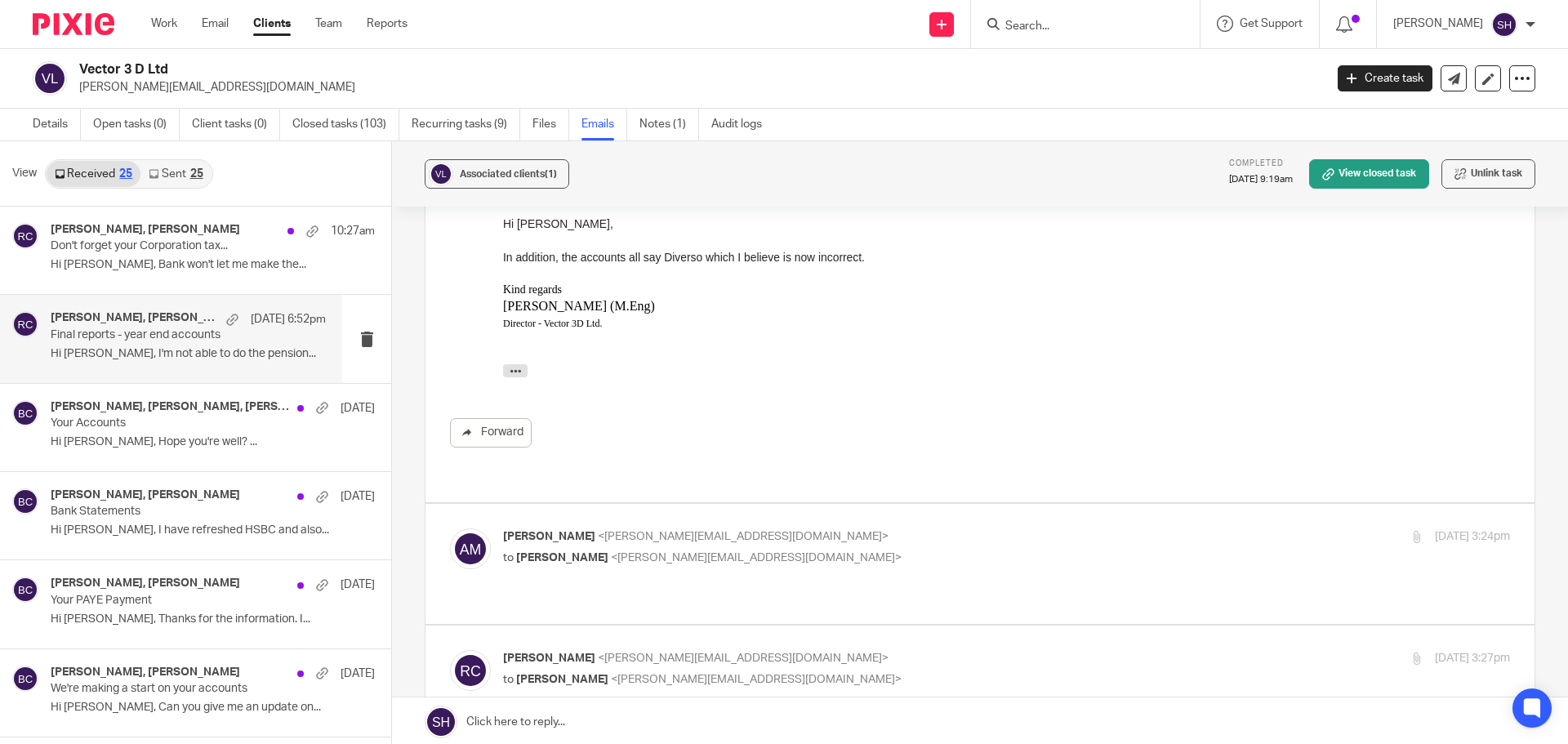
scroll to position [2775, 0]
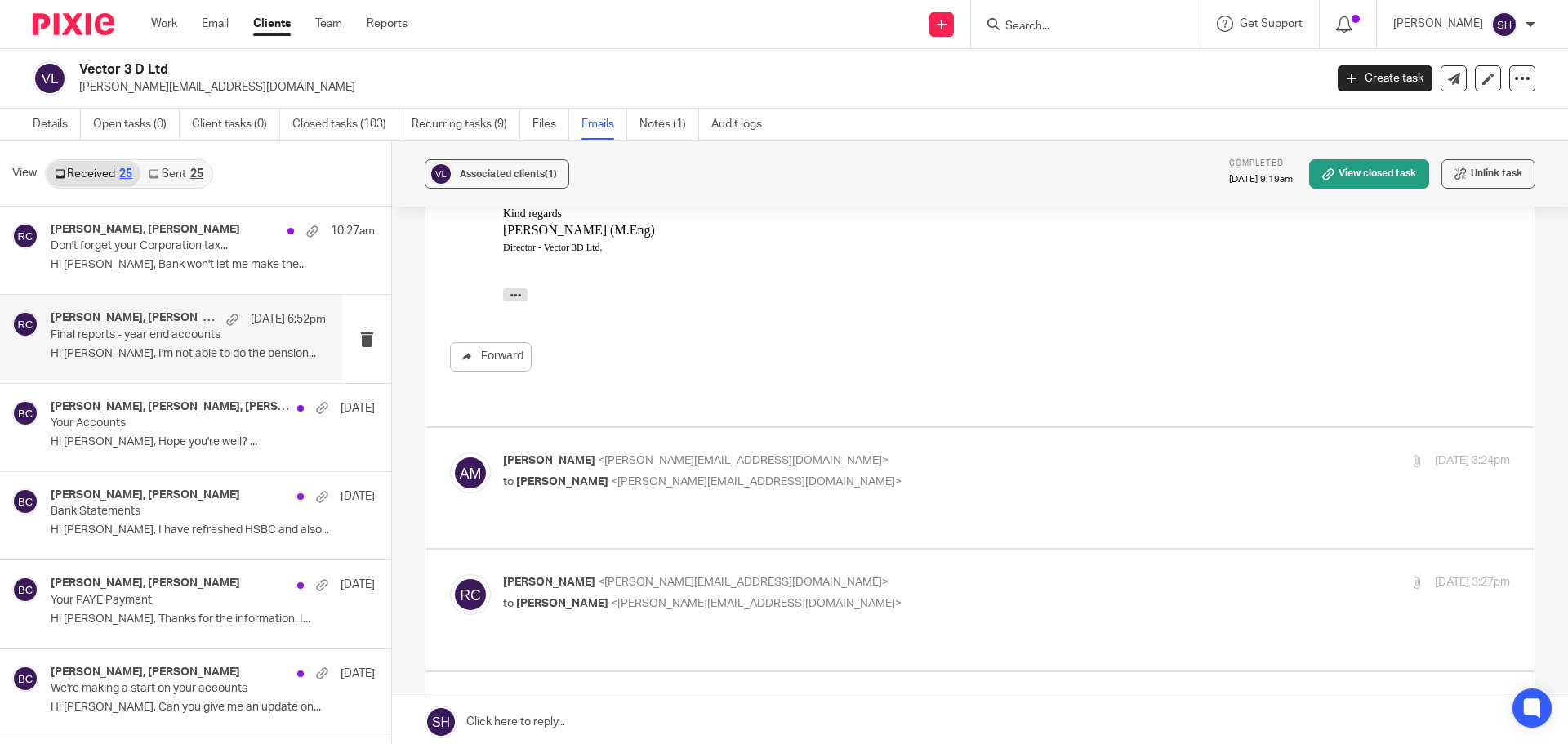
click at [793, 453] on p "Adam Meadows <adam@vector3d.co.uk>" at bounding box center [839, 461] width 671 height 17
checkbox input "true"
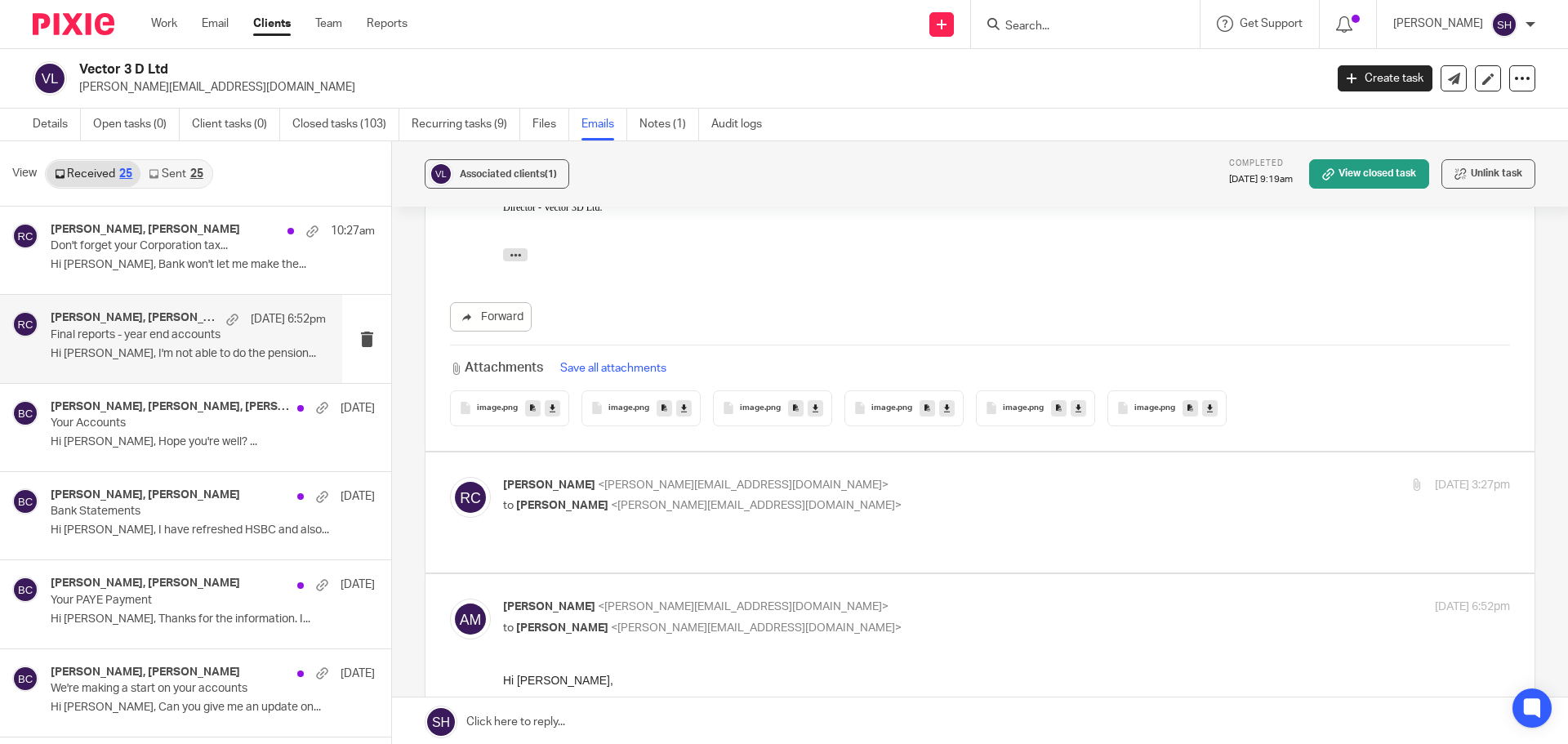
scroll to position [3511, 0]
click at [855, 476] on div "Rebecca Cole <becky@myfigroup.com> to Adam Meadows <adam@vector3d.co.uk> 21 Aug…" at bounding box center [1007, 497] width 1007 height 41
checkbox input "true"
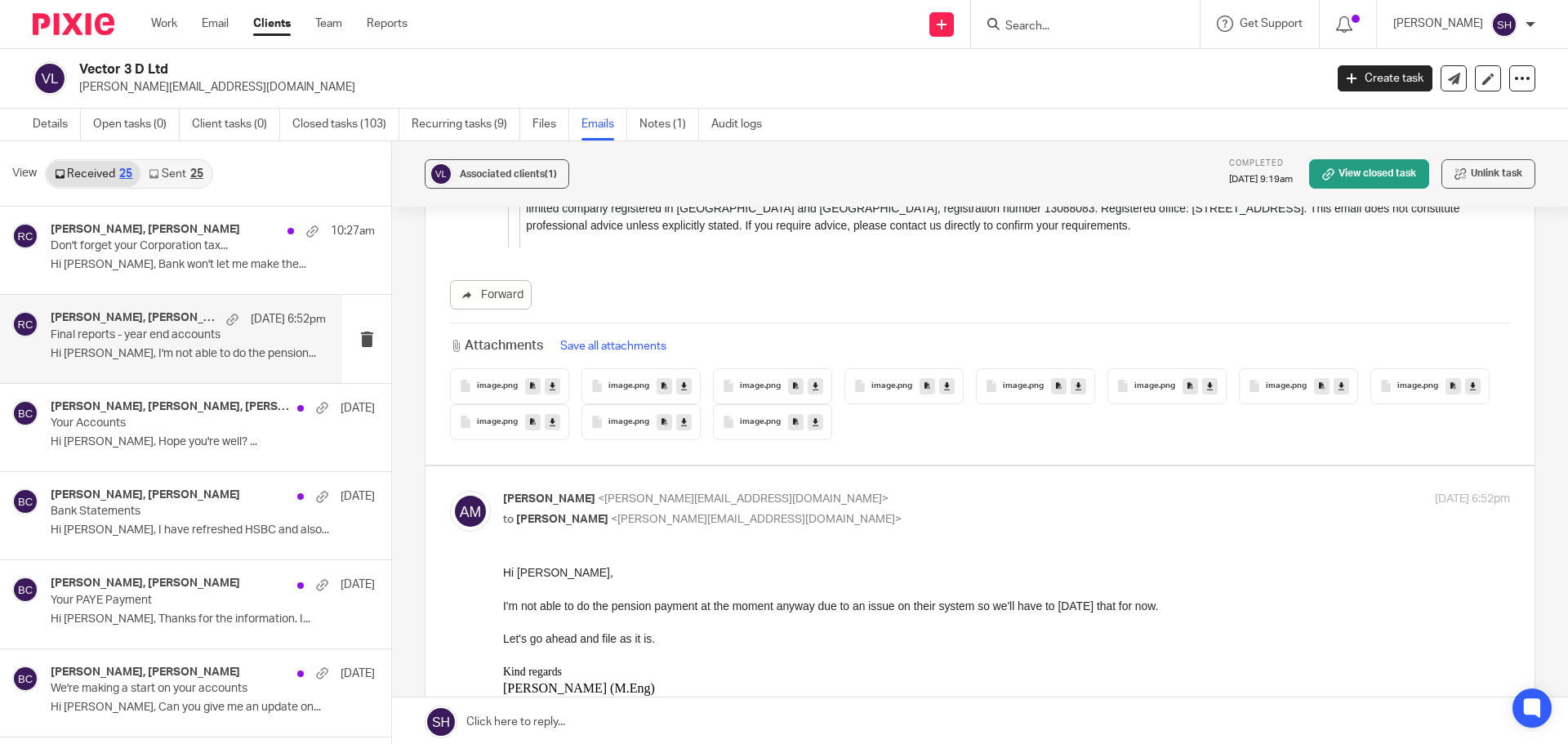
scroll to position [6287, 0]
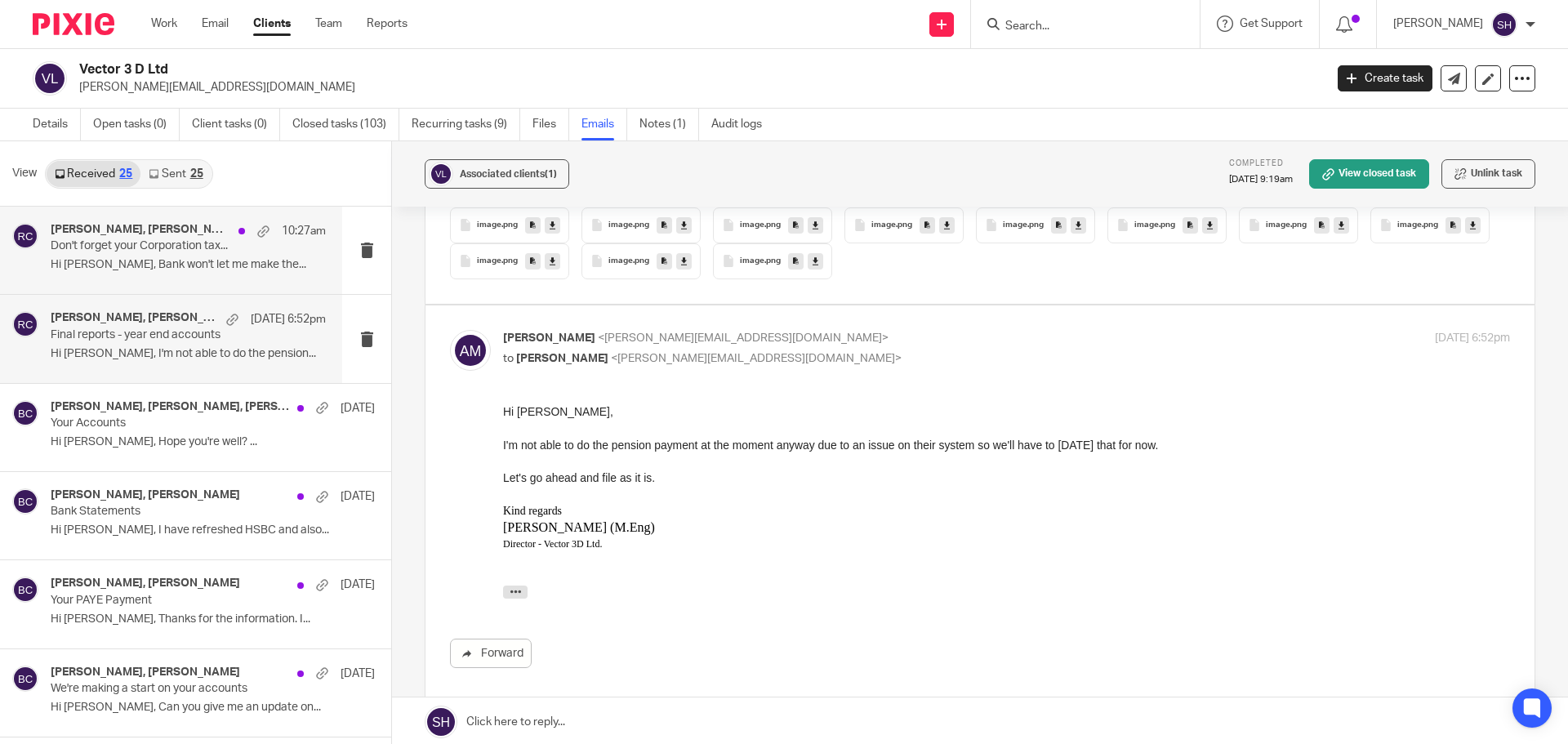
click at [206, 276] on div "Rebecca Cole, Adam Meadows 10:27am Don't forget your Corporation tax... Hi Beck…" at bounding box center [188, 250] width 276 height 54
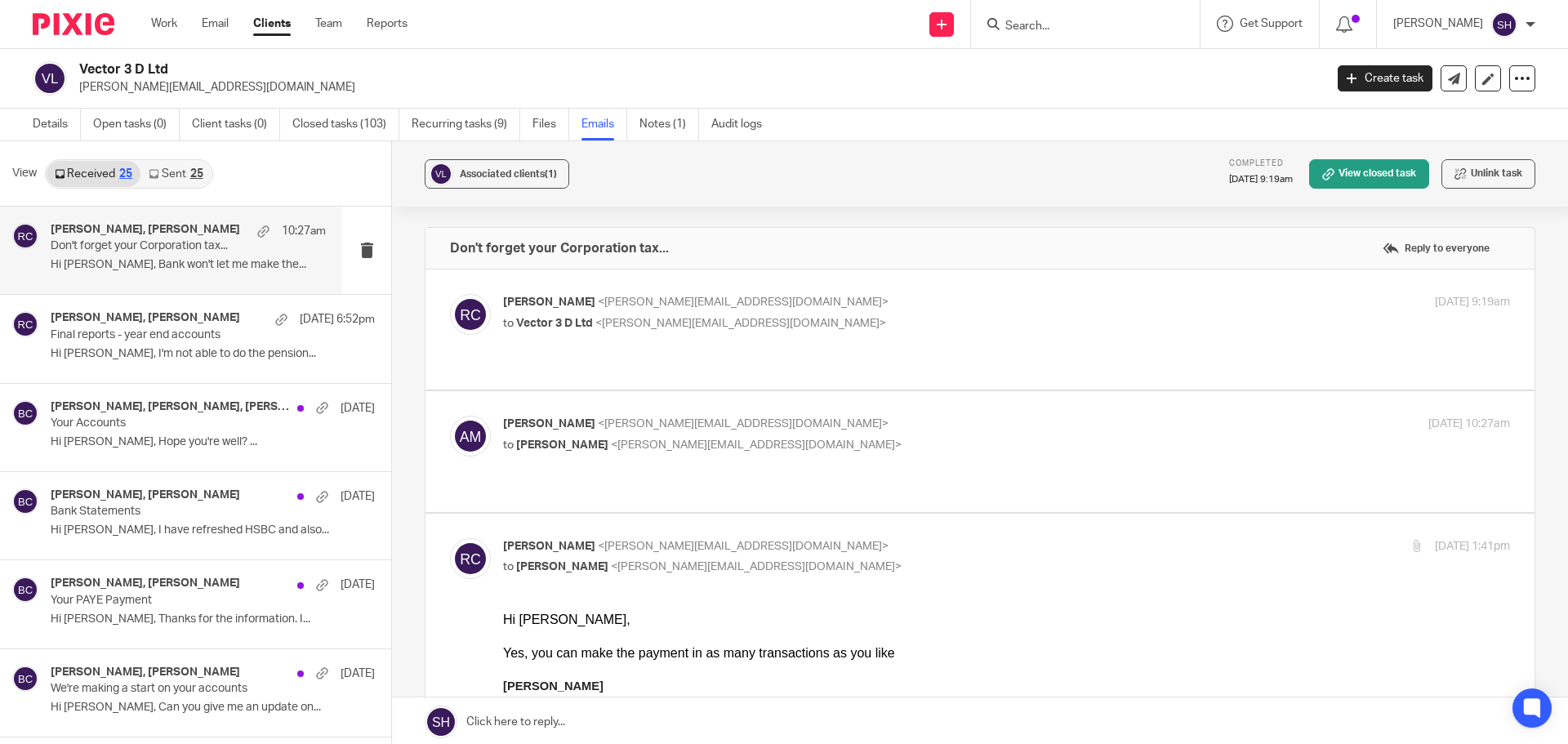
scroll to position [0, 0]
click at [811, 335] on div "Rebecca Cole <becky@myfigroup.com> to Vector 3 D Ltd <adam@vector3d.co.uk> 22 A…" at bounding box center [979, 330] width 1060 height 71
click at [809, 310] on p "Rebecca Cole <becky@myfigroup.com>" at bounding box center [839, 303] width 671 height 17
checkbox input "true"
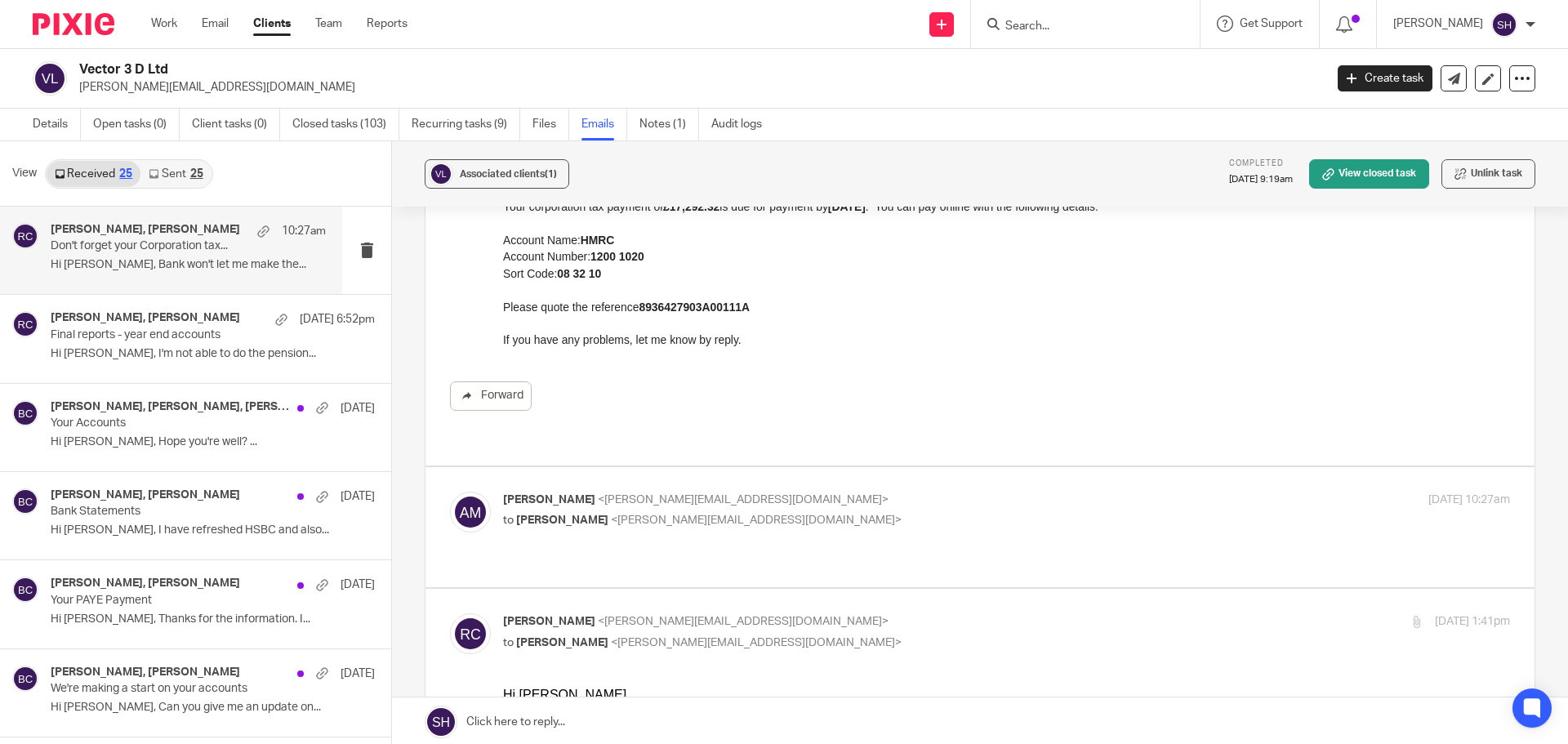
scroll to position [245, 0]
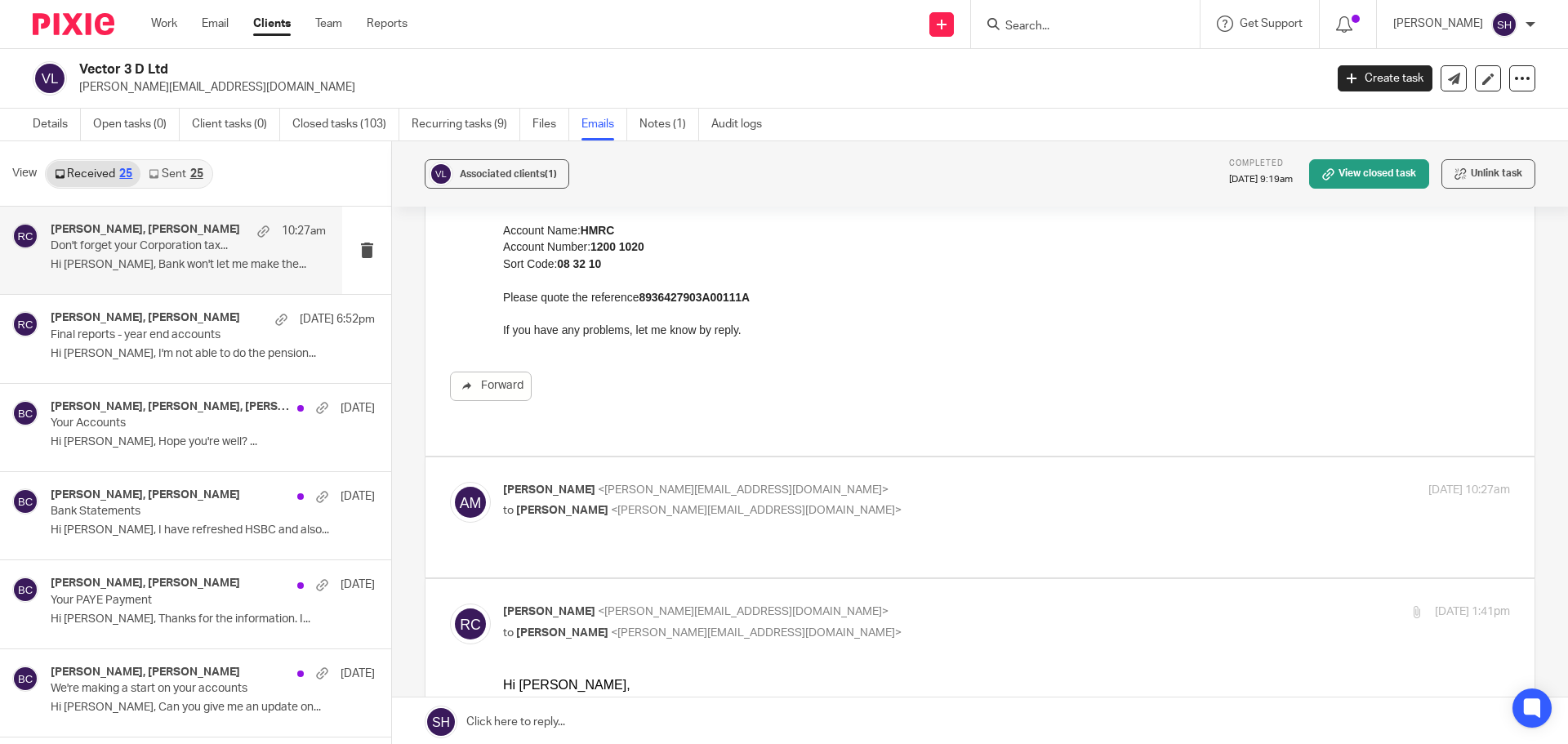
click at [882, 482] on p "Adam Meadows <adam@vector3d.co.uk>" at bounding box center [839, 490] width 671 height 17
checkbox input "true"
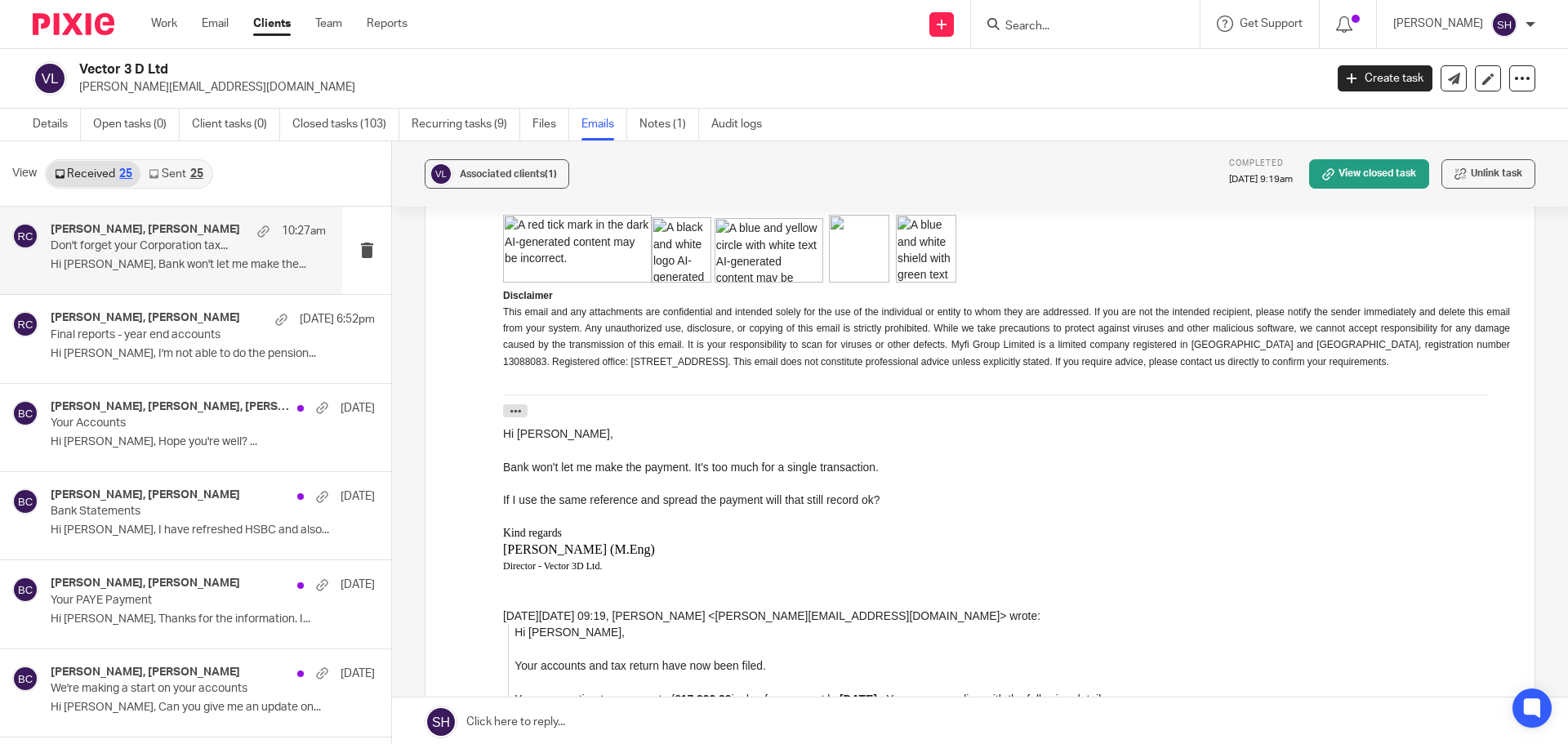
scroll to position [1225, 0]
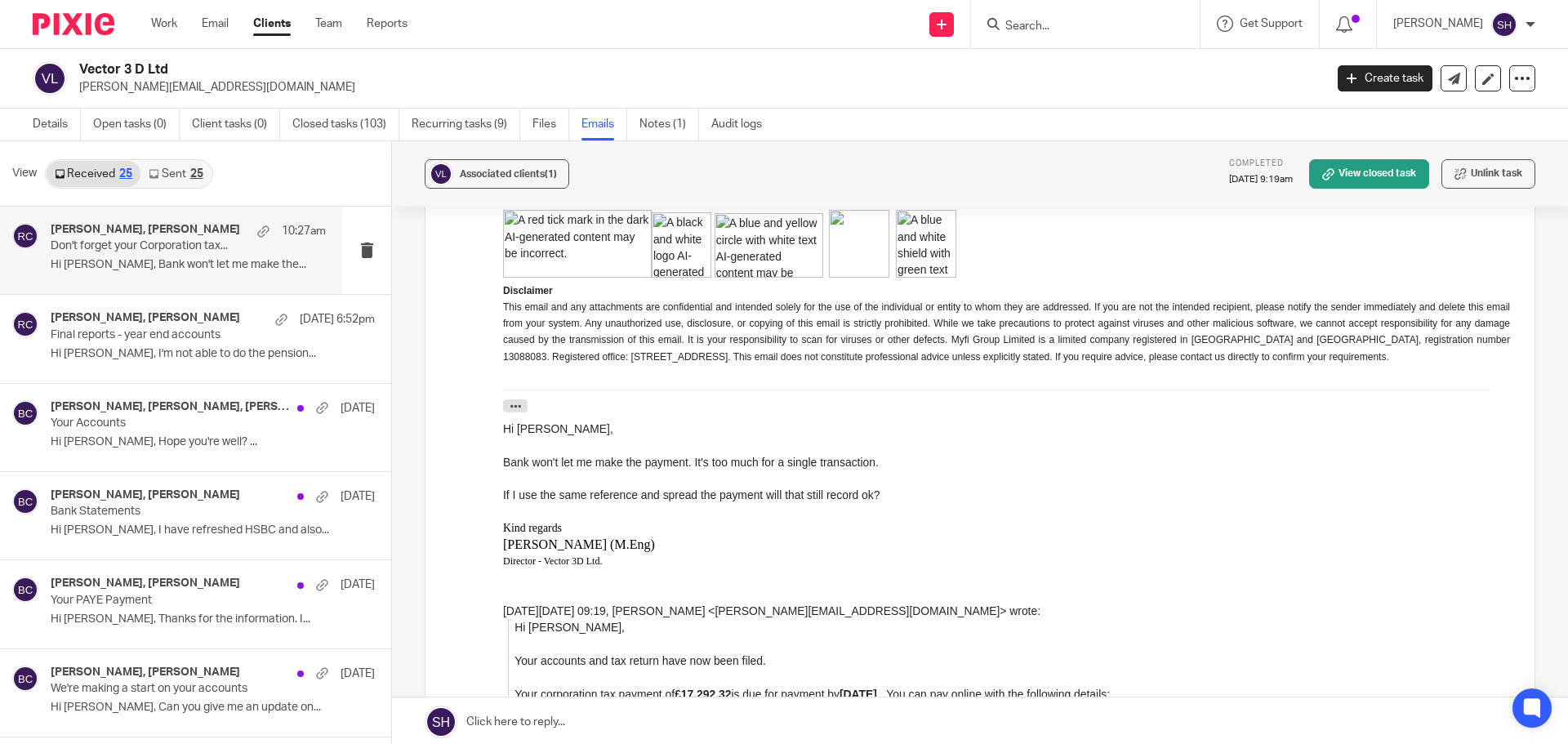
click at [184, 174] on link "Sent 25" at bounding box center [175, 174] width 70 height 26
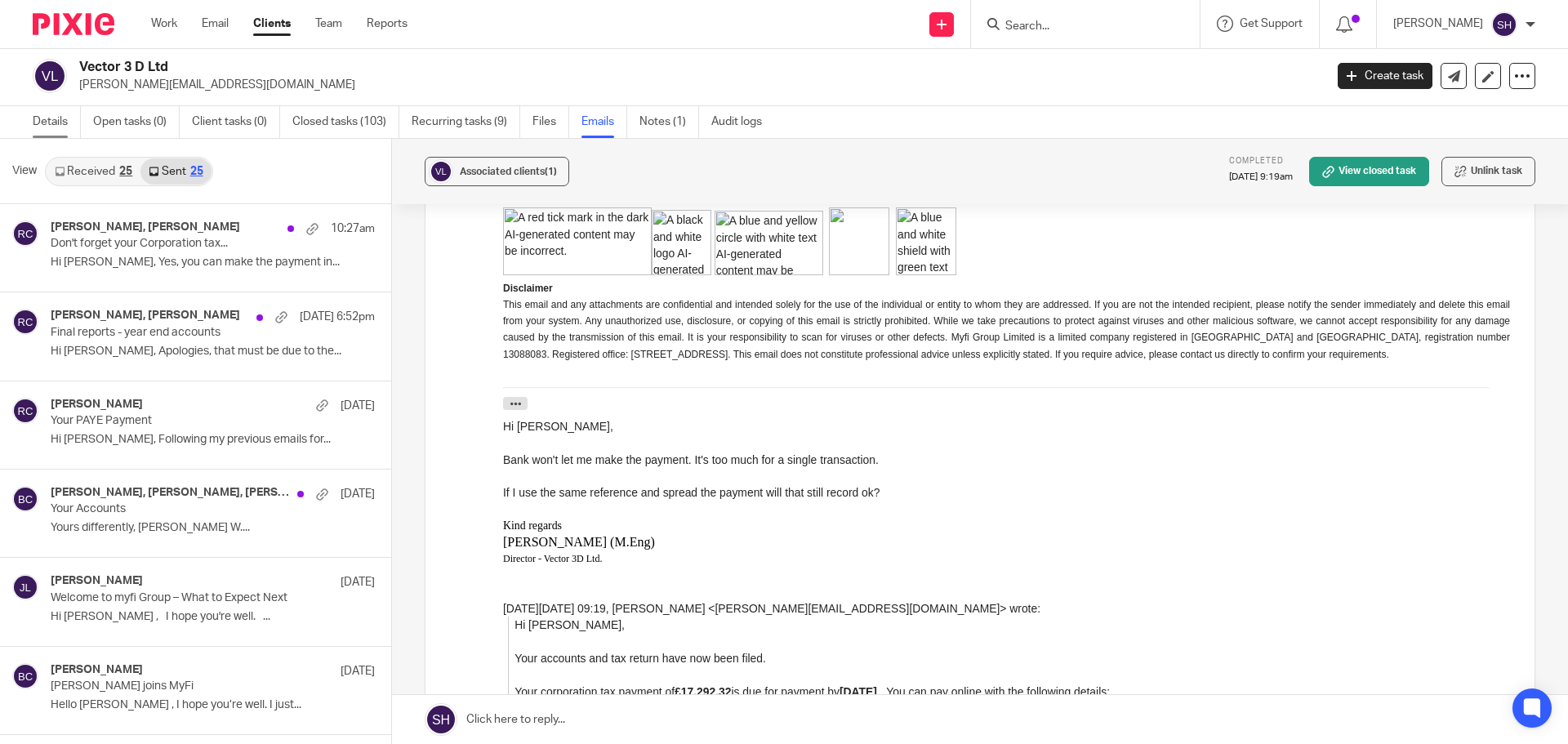
click at [54, 118] on link "Details" at bounding box center [56, 122] width 48 height 32
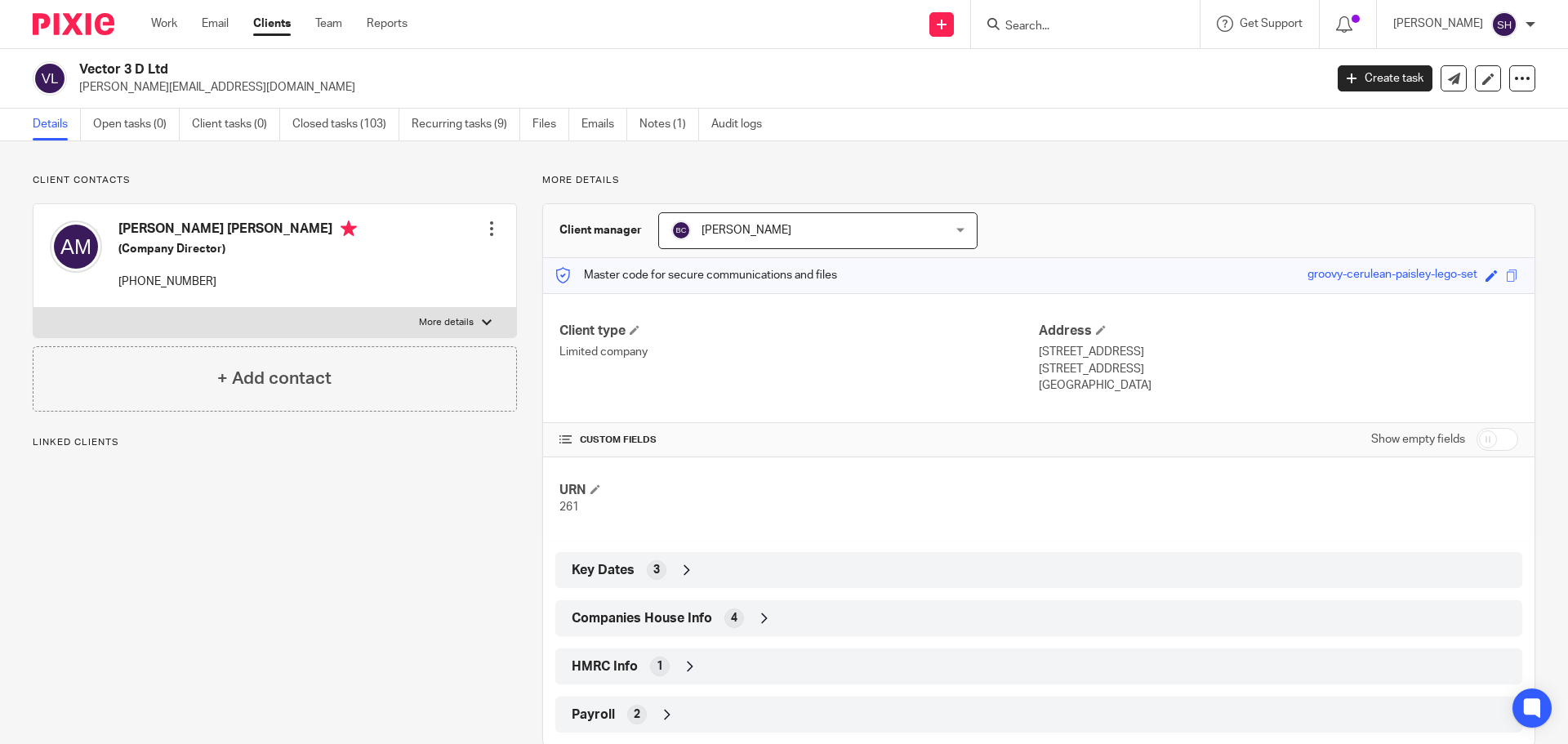
click at [638, 618] on span "Companies House Info" at bounding box center [642, 618] width 141 height 17
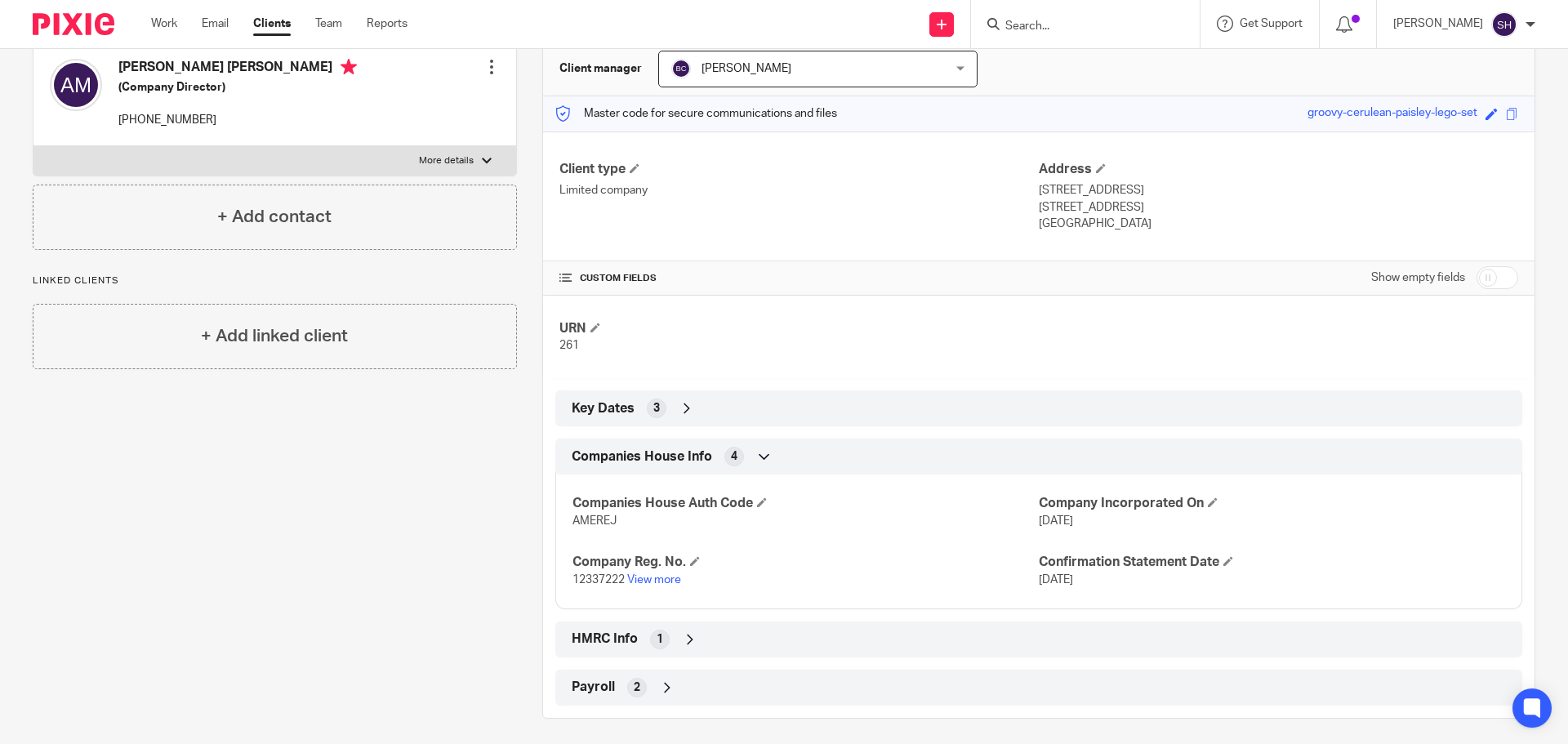
scroll to position [163, 0]
click at [657, 575] on link "View more" at bounding box center [654, 578] width 54 height 11
click at [1091, 25] on input "Search" at bounding box center [1077, 27] width 147 height 15
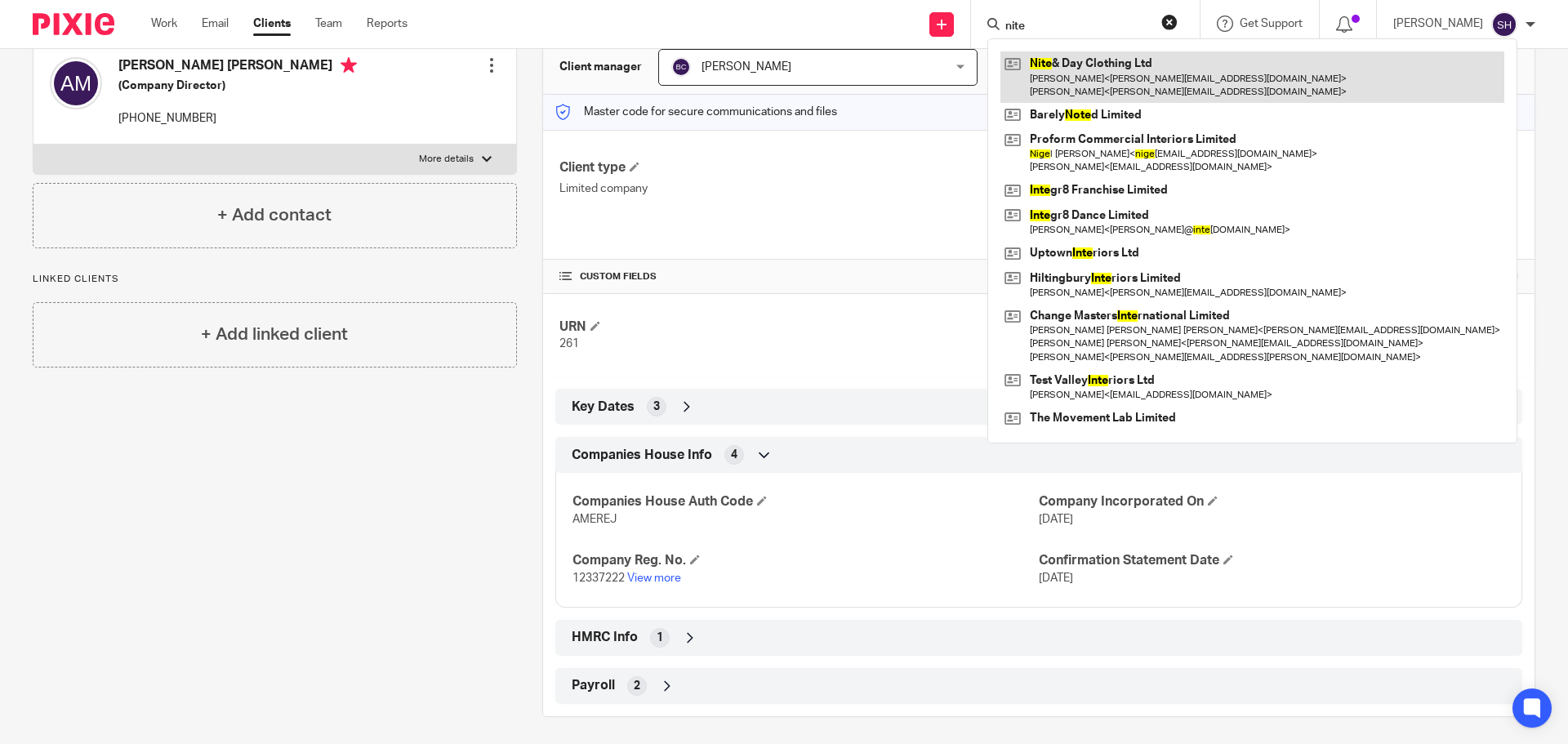
type input "nite"
click at [1069, 71] on link at bounding box center [1252, 77] width 504 height 51
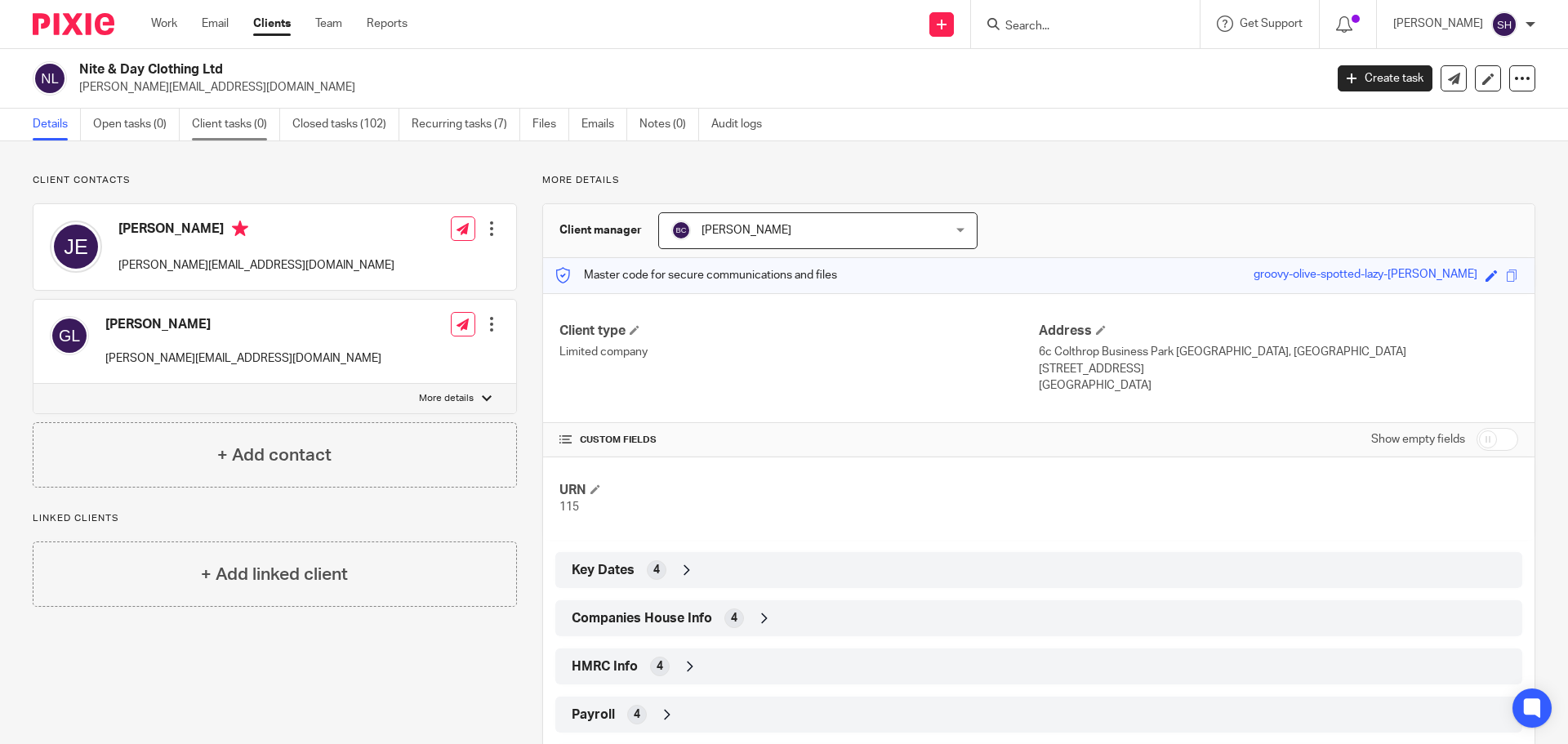
click at [201, 120] on link "Client tasks (0)" at bounding box center [236, 125] width 88 height 32
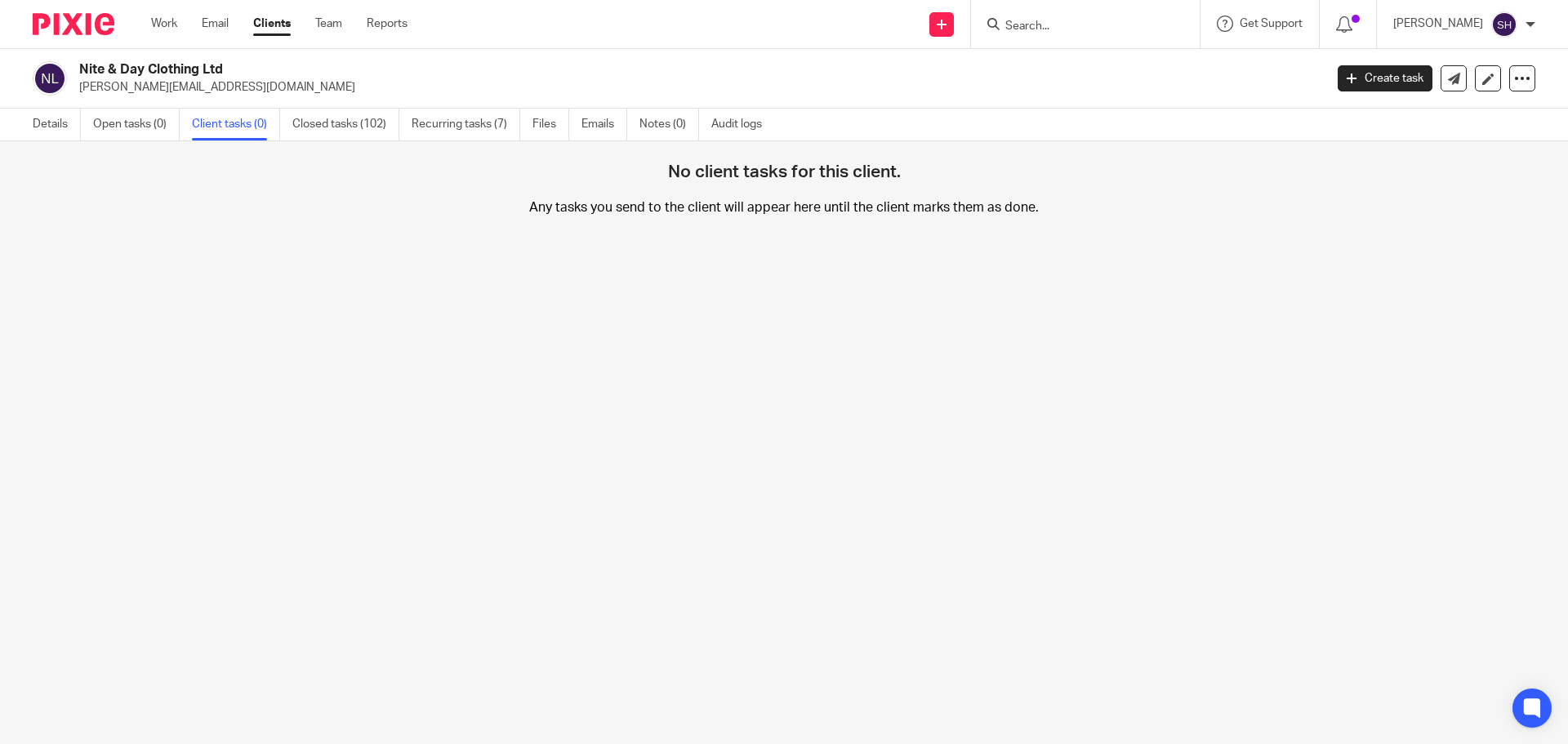
click at [296, 121] on link "Closed tasks (102)" at bounding box center [346, 125] width 107 height 32
click at [338, 124] on link "Closed tasks (102)" at bounding box center [346, 125] width 107 height 32
click at [384, 134] on link "Closed tasks (102)" at bounding box center [346, 125] width 107 height 32
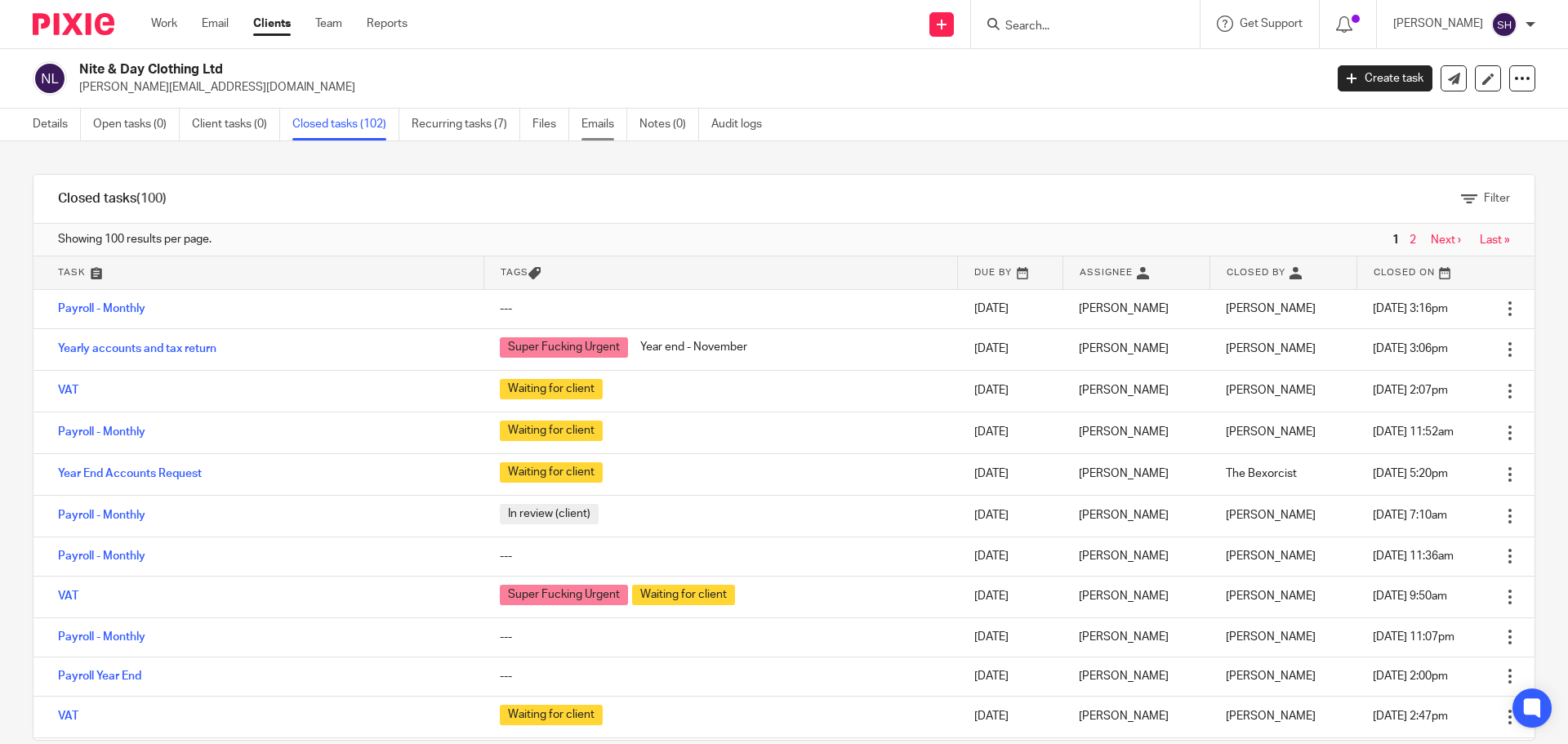
click at [609, 130] on link "Emails" at bounding box center [604, 125] width 46 height 32
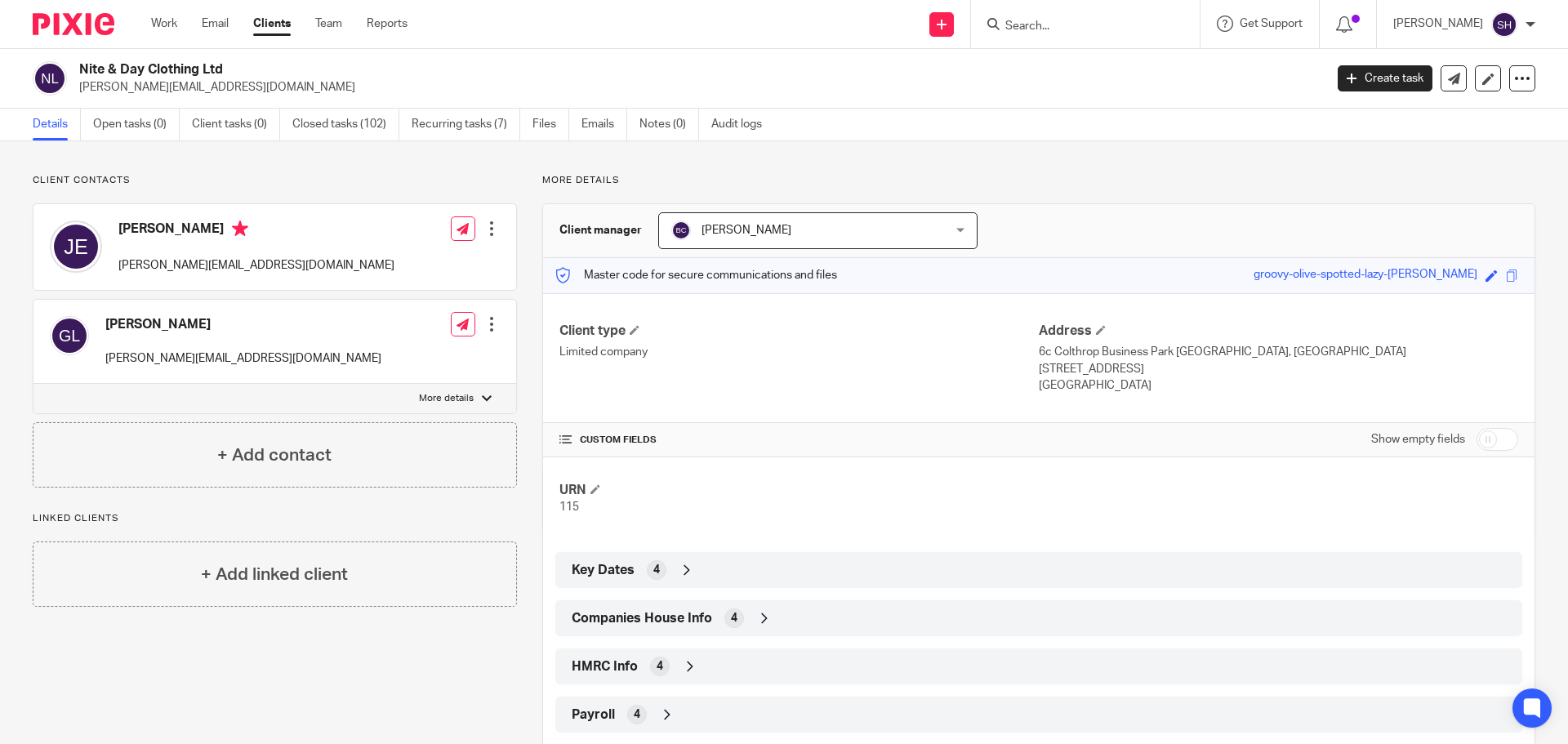
click at [689, 619] on span "Companies House Info" at bounding box center [642, 618] width 141 height 17
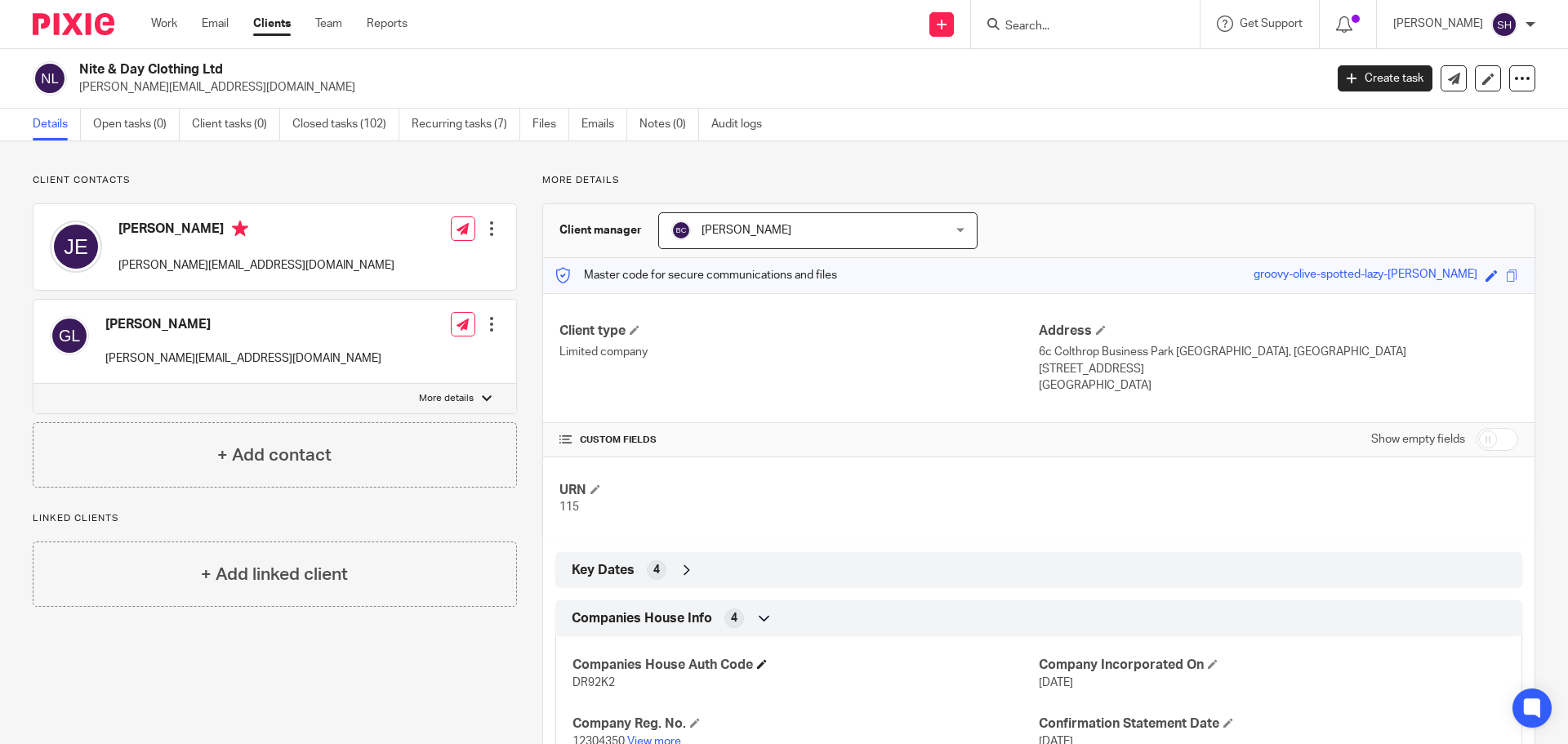
scroll to position [163, 0]
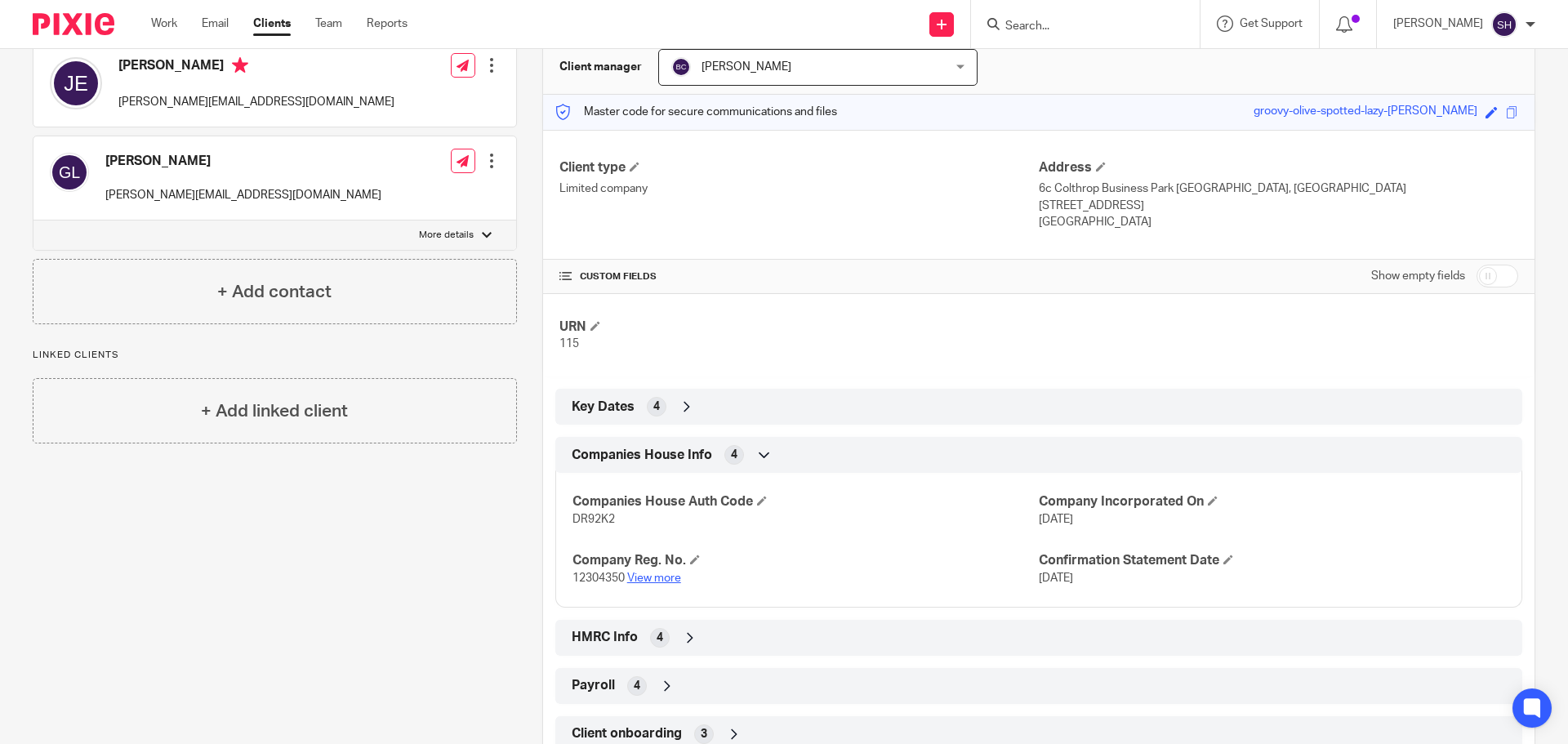
click at [666, 575] on link "View more" at bounding box center [654, 578] width 54 height 11
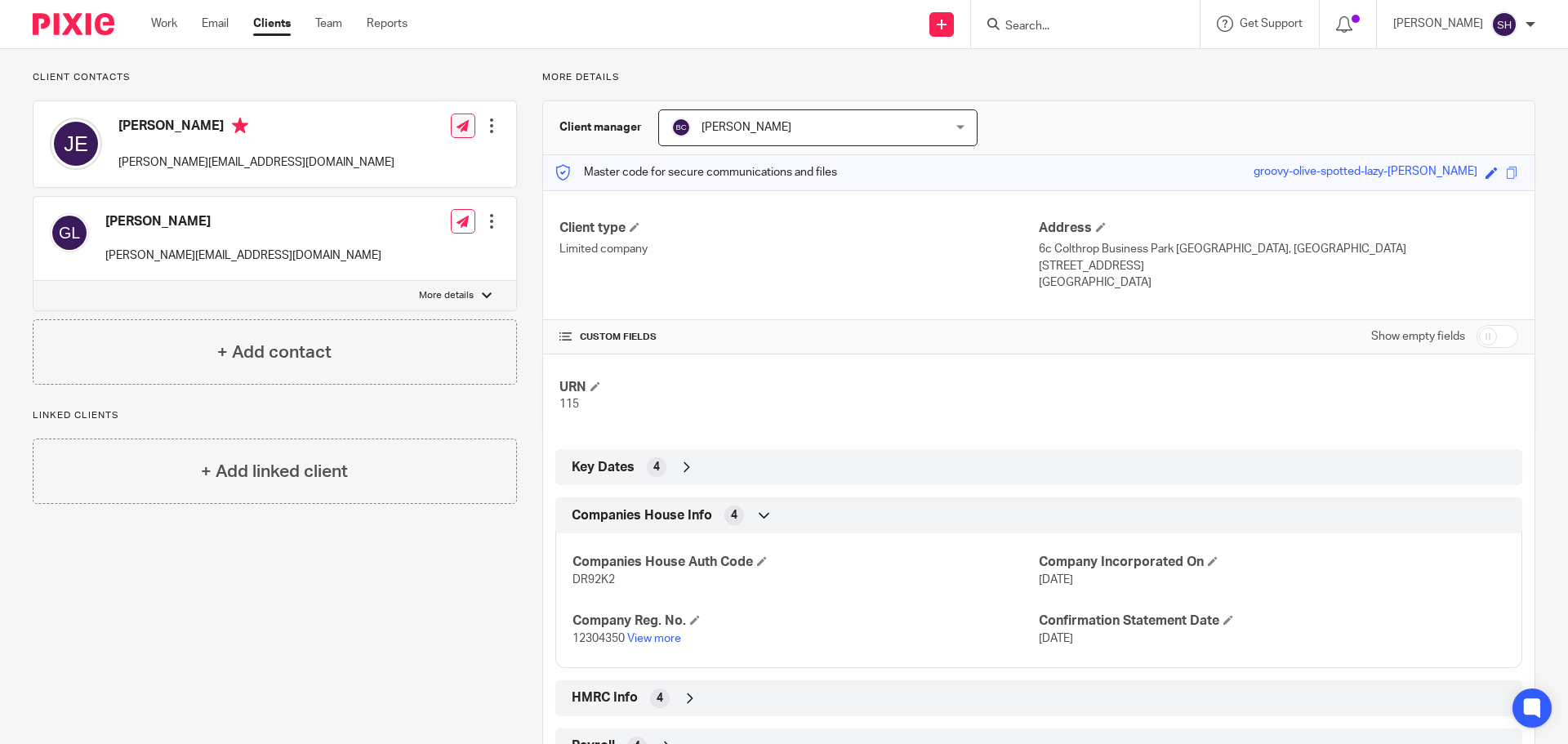
scroll to position [0, 0]
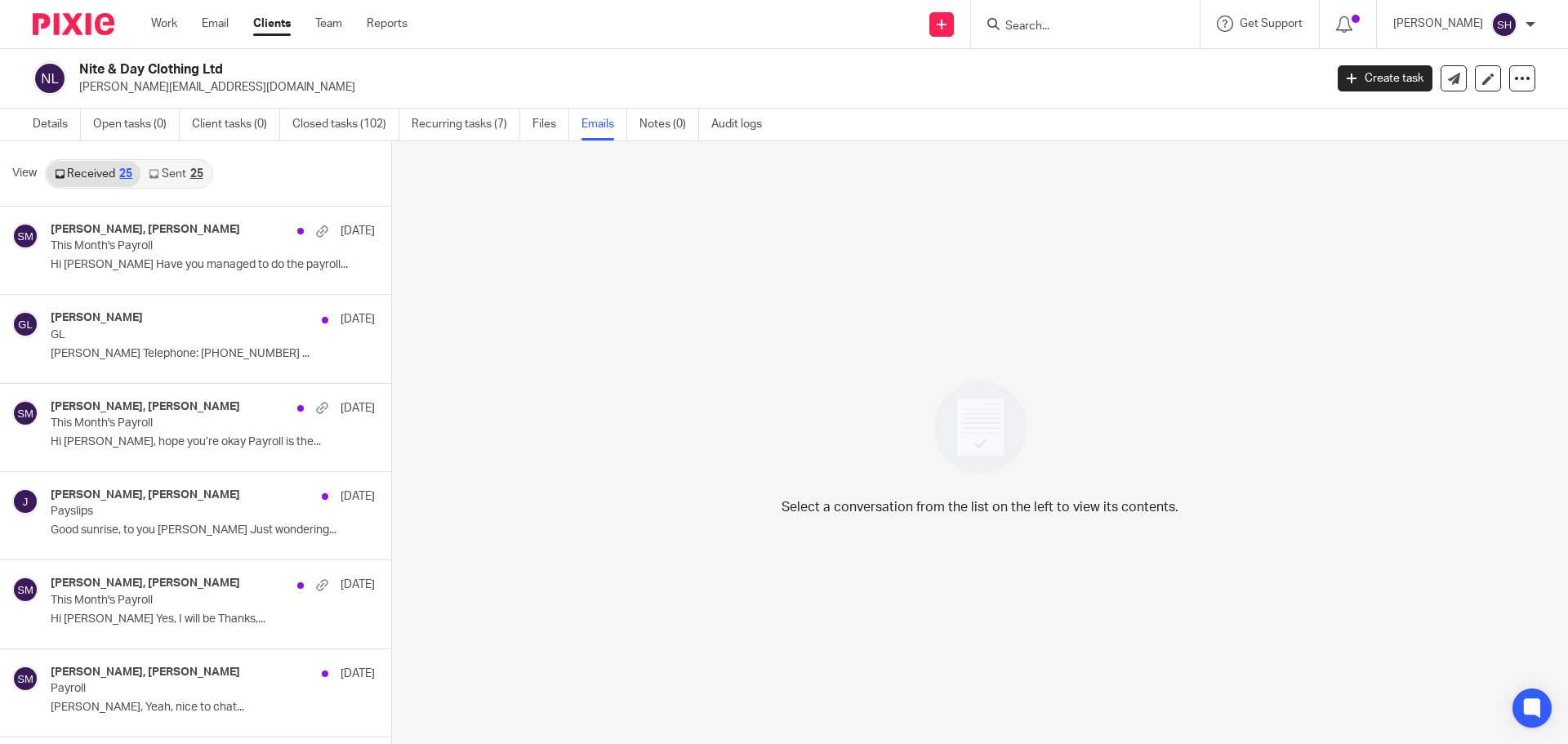
click at [178, 175] on link "Sent 25" at bounding box center [175, 174] width 70 height 26
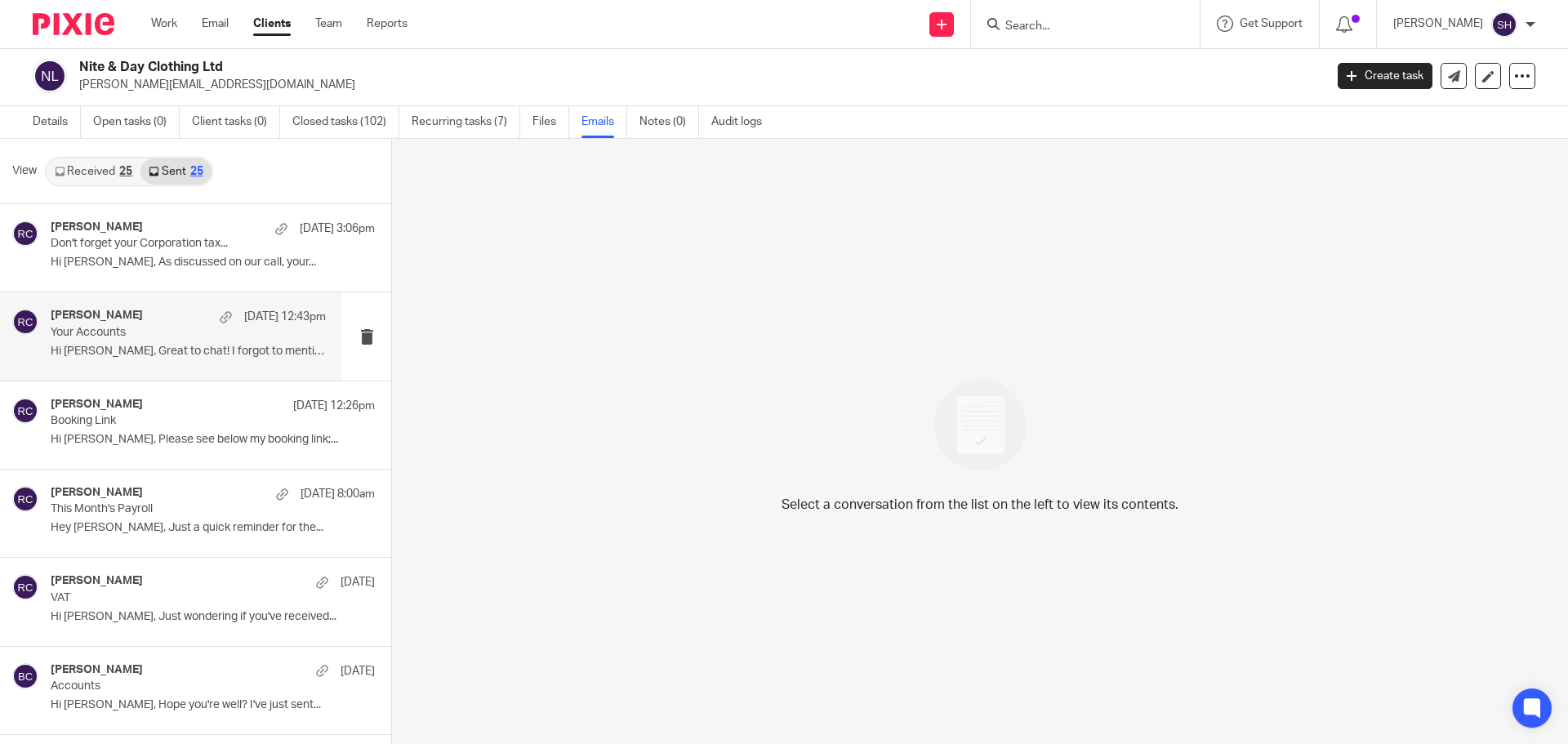
click at [137, 363] on div "[PERSON_NAME] [DATE] 12:43pm Your Accounts Hi [PERSON_NAME], Great to chat! I f…" at bounding box center [188, 335] width 276 height 54
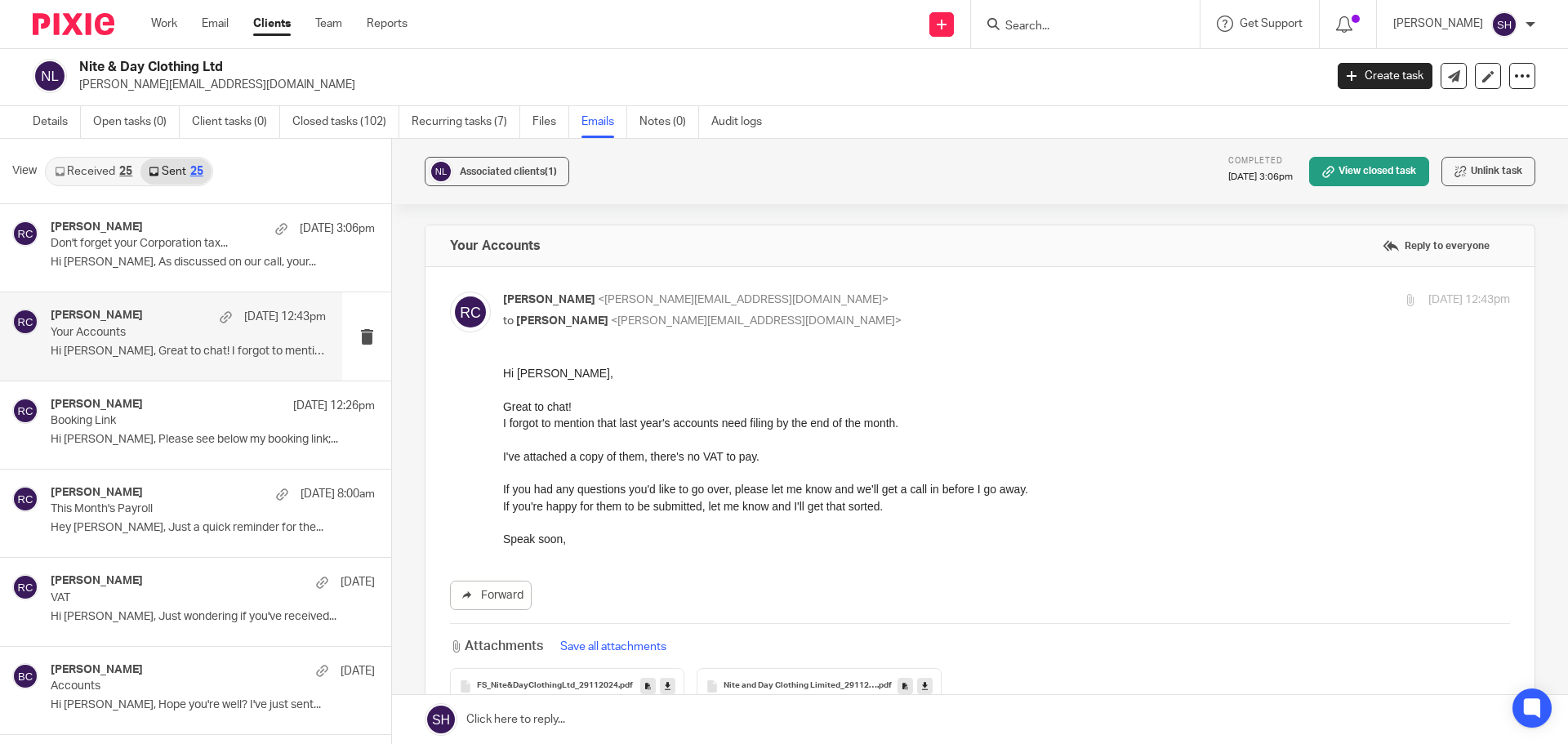
scroll to position [0, 0]
click at [169, 266] on p "Hi [PERSON_NAME], As discussed on our call, your..." at bounding box center [188, 262] width 276 height 14
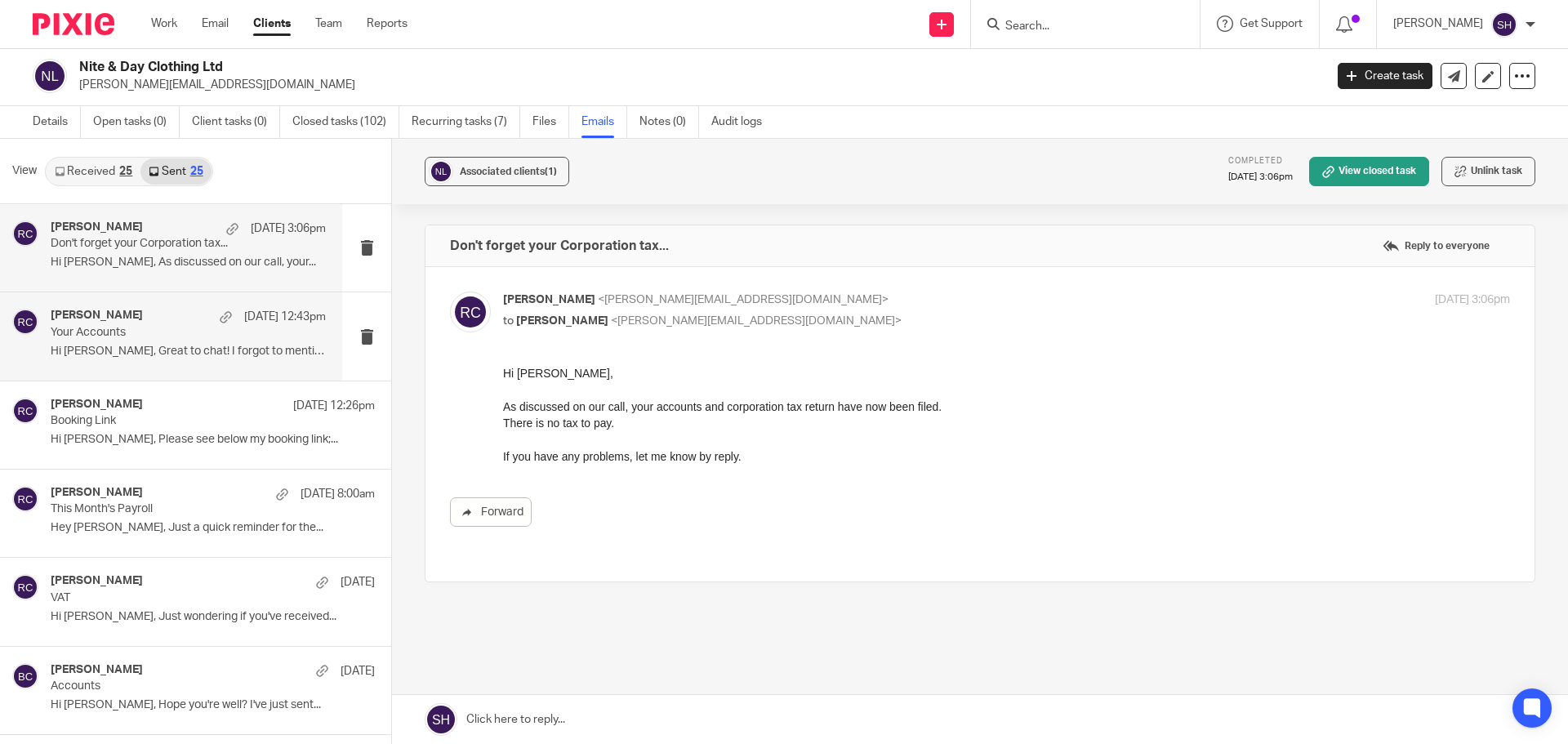
click at [178, 365] on div "[PERSON_NAME] [DATE] 12:43pm Your Accounts Hi [PERSON_NAME], Great to chat! I f…" at bounding box center [171, 335] width 342 height 87
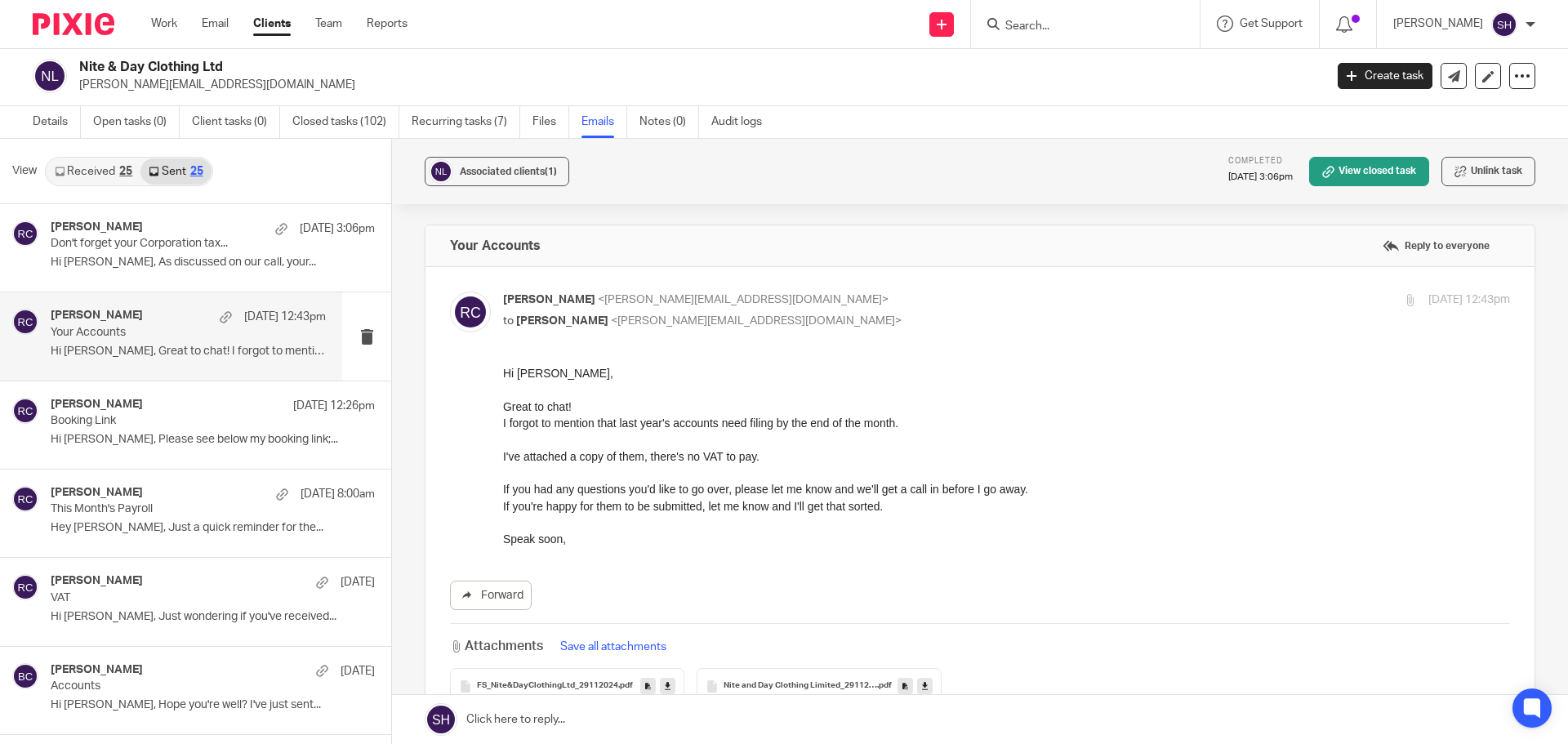
click at [105, 168] on link "Received 25" at bounding box center [94, 171] width 94 height 26
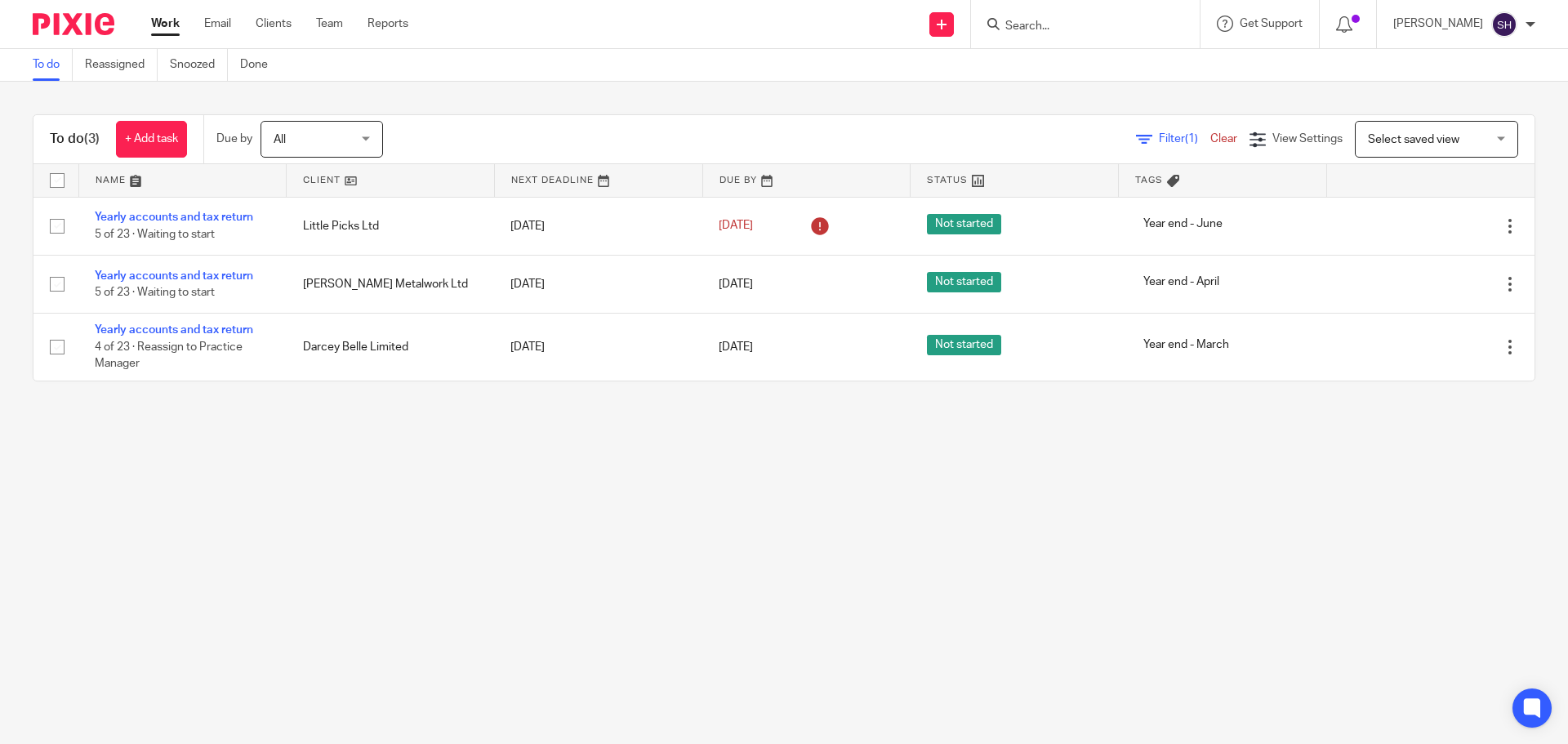
click at [1290, 514] on main "To do Reassigned Snoozed Done To do (3) + Add task Due by All All [DATE] [DATE]…" at bounding box center [784, 372] width 1568 height 744
